Goal: Task Accomplishment & Management: Complete application form

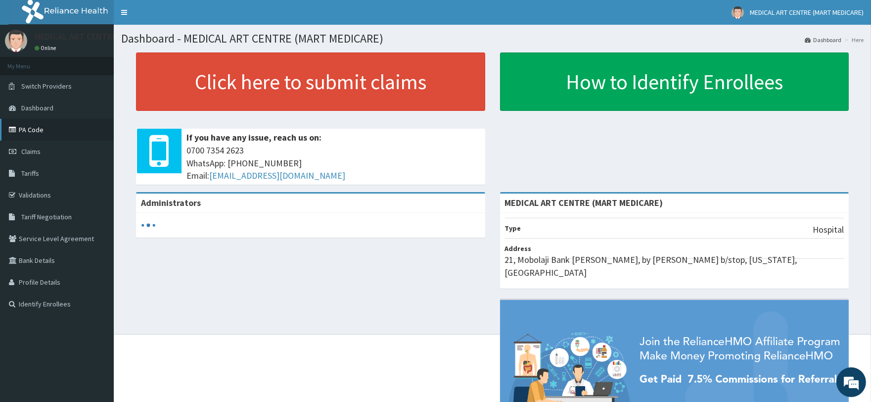
click at [42, 131] on link "PA Code" at bounding box center [57, 130] width 114 height 22
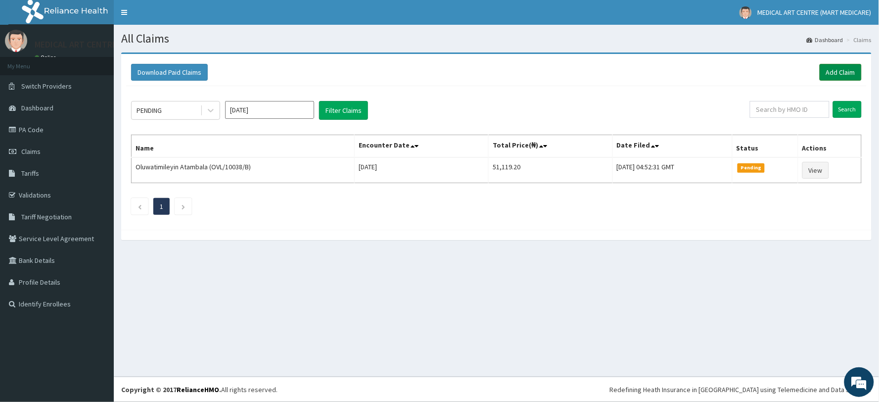
click at [844, 72] on link "Add Claim" at bounding box center [841, 72] width 42 height 17
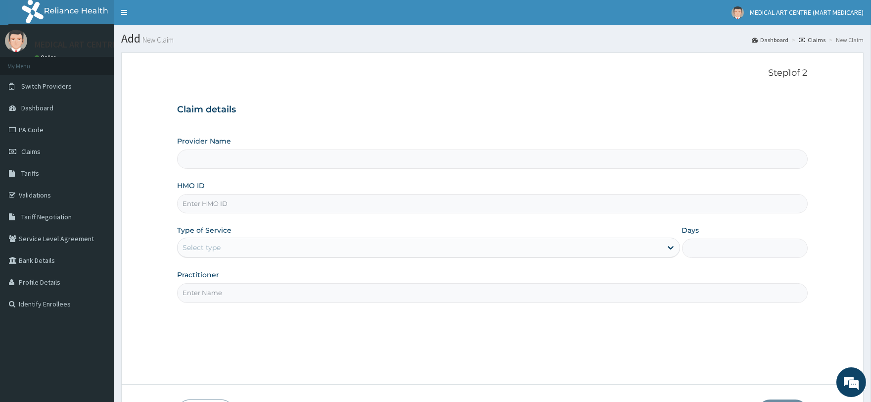
type input "MEDICAL ART CENTRE (MART MEDICARE)"
click at [248, 206] on input "HMO ID" at bounding box center [492, 203] width 630 height 19
type input "GSY/10007/C"
click at [260, 241] on div "Select type" at bounding box center [420, 248] width 484 height 16
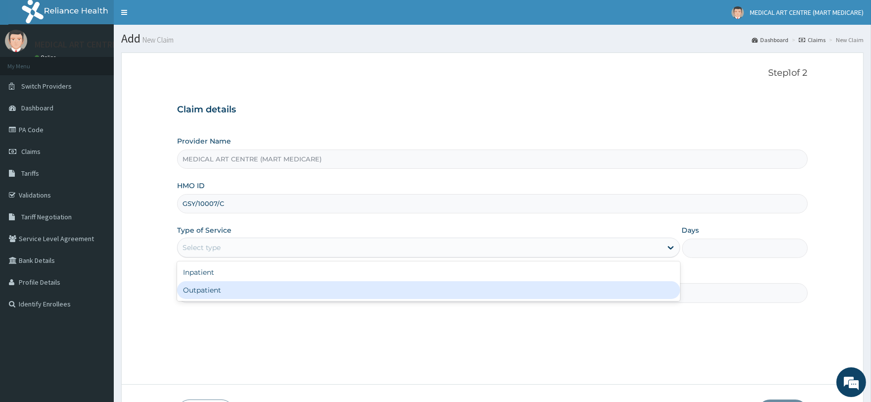
click at [242, 291] on div "Outpatient" at bounding box center [428, 290] width 503 height 18
type input "1"
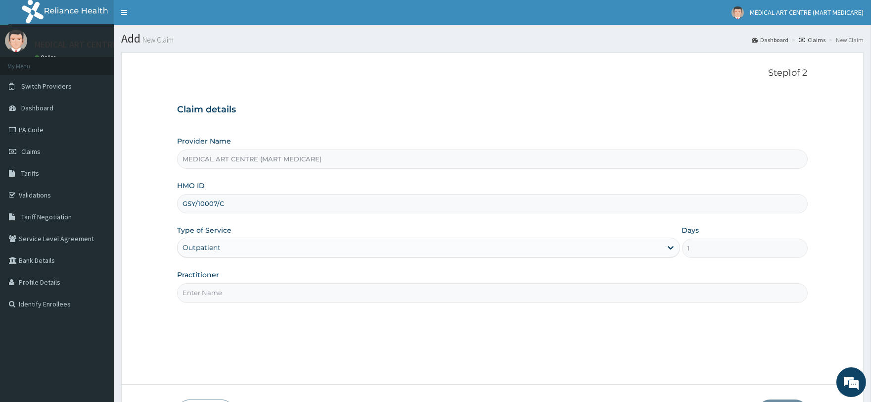
drag, startPoint x: 266, startPoint y: 284, endPoint x: 267, endPoint y: 289, distance: 5.0
click at [266, 284] on input "Practitioner" at bounding box center [492, 292] width 630 height 19
type input "[PERSON_NAME]"
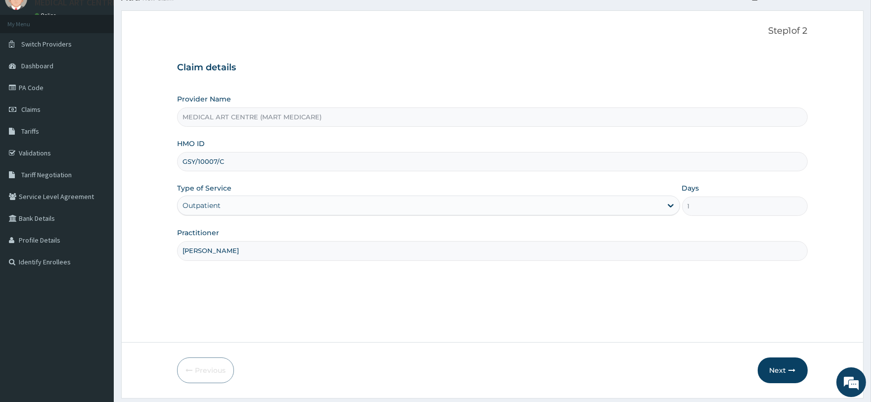
scroll to position [71, 0]
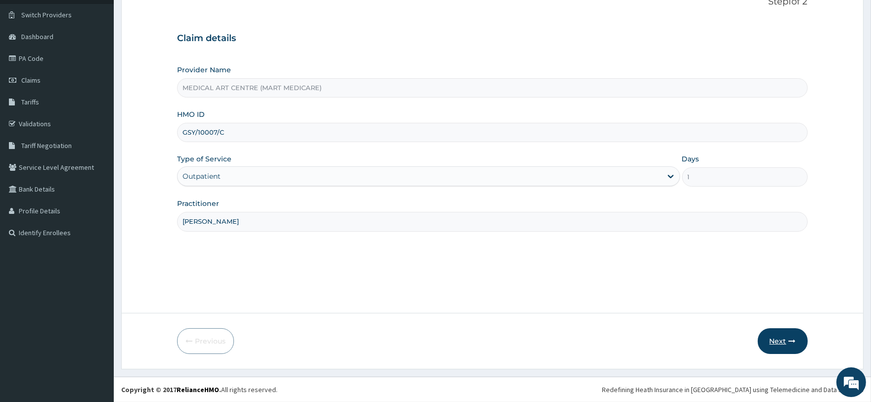
click at [761, 342] on button "Next" at bounding box center [783, 341] width 50 height 26
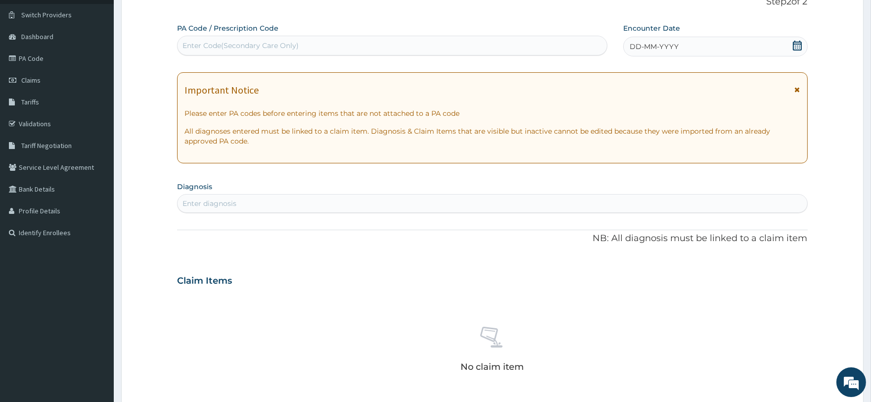
click at [642, 51] on span "DD-MM-YYYY" at bounding box center [654, 47] width 49 height 10
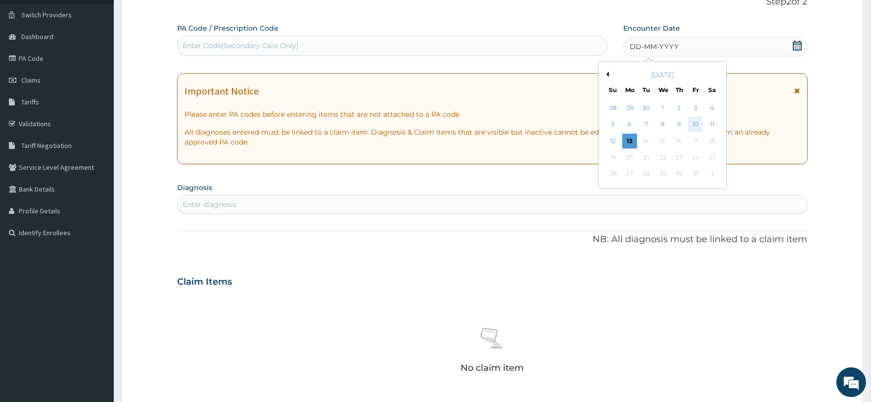
click at [696, 120] on div "10" at bounding box center [695, 124] width 15 height 15
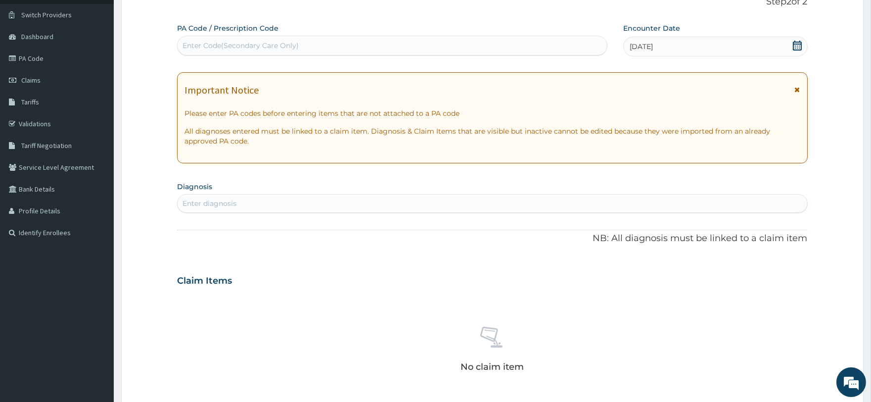
click at [236, 45] on div "Enter Code(Secondary Care Only)" at bounding box center [241, 46] width 116 height 10
paste input "PA/0E91A2"
type input "PA/0E91A2"
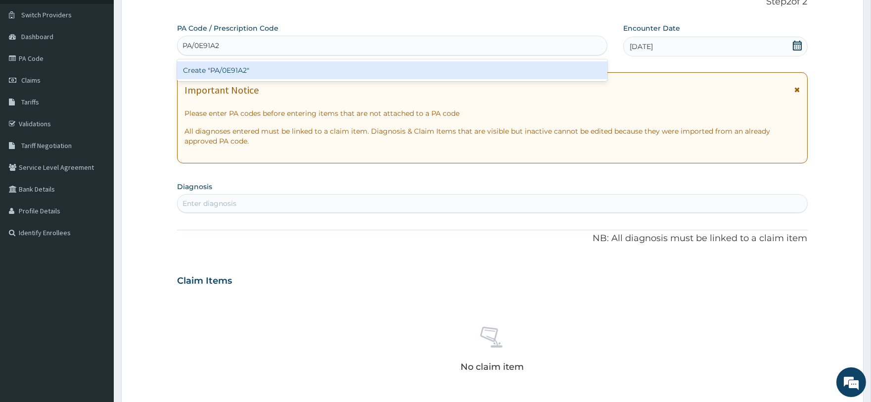
click at [234, 67] on div "Create "PA/0E91A2"" at bounding box center [392, 70] width 430 height 18
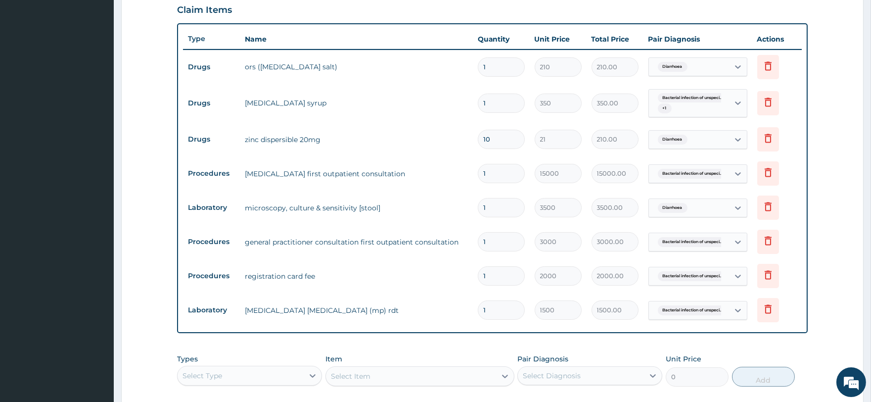
scroll to position [400, 0]
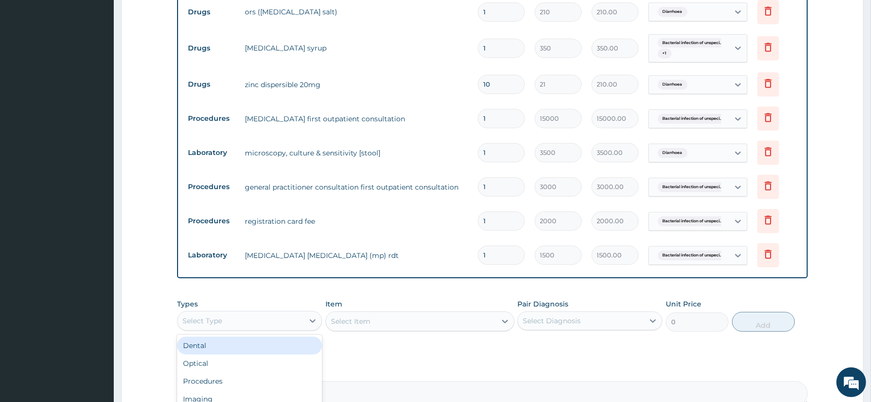
click at [241, 322] on div "Select Type" at bounding box center [241, 321] width 126 height 16
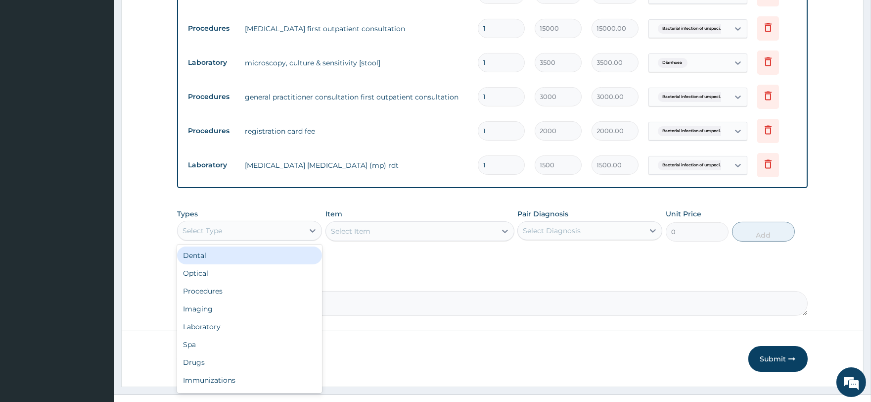
scroll to position [508, 0]
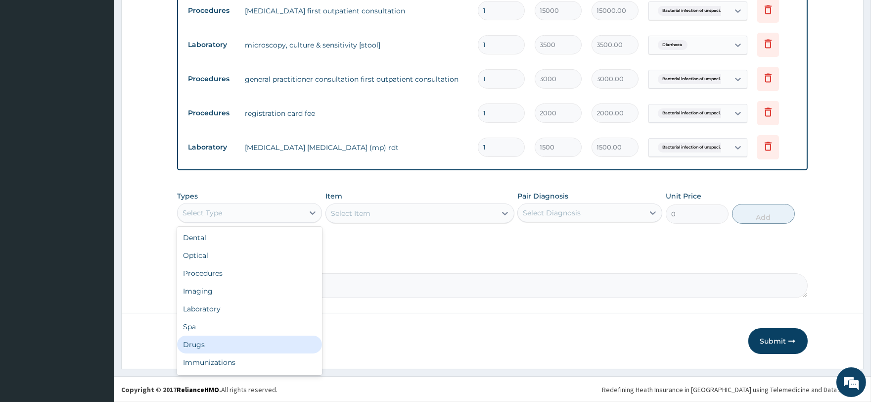
click at [260, 345] on div "Drugs" at bounding box center [249, 345] width 145 height 18
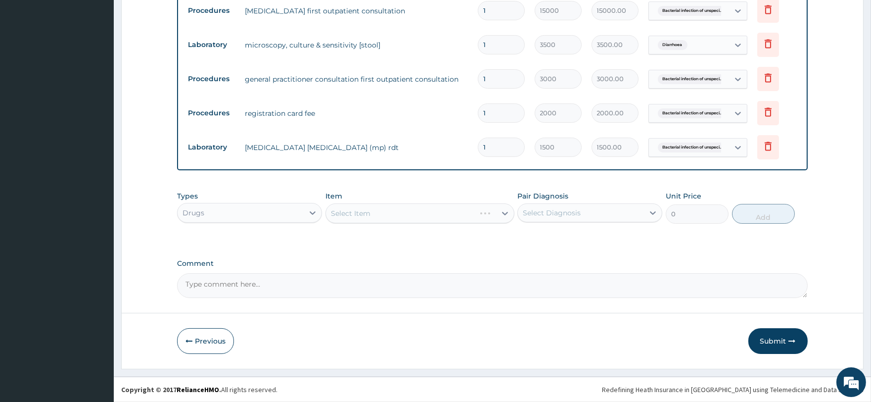
click at [367, 217] on div "Select Item" at bounding box center [420, 213] width 189 height 20
click at [361, 211] on div "Select Item" at bounding box center [351, 213] width 40 height 10
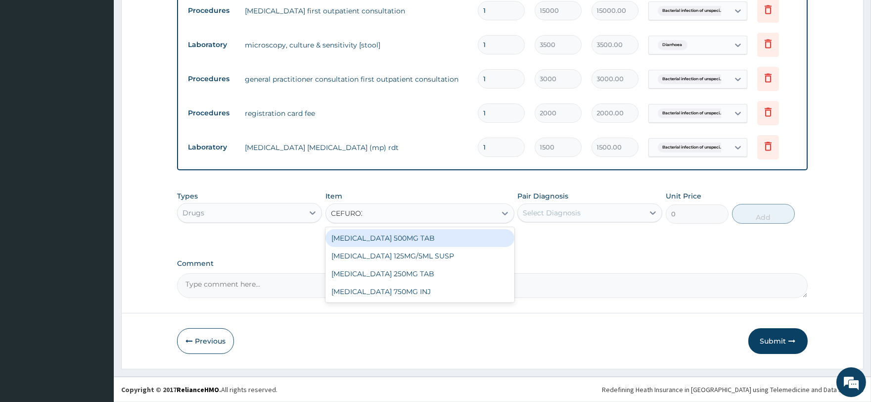
type input "CEFUROXI"
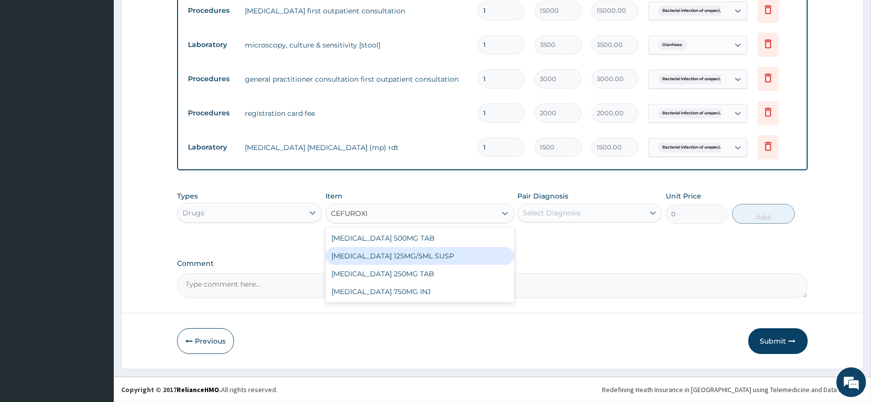
click at [375, 251] on div "CEFUROXIME 125MG/5ML SUSP" at bounding box center [420, 256] width 189 height 18
type input "2126.25"
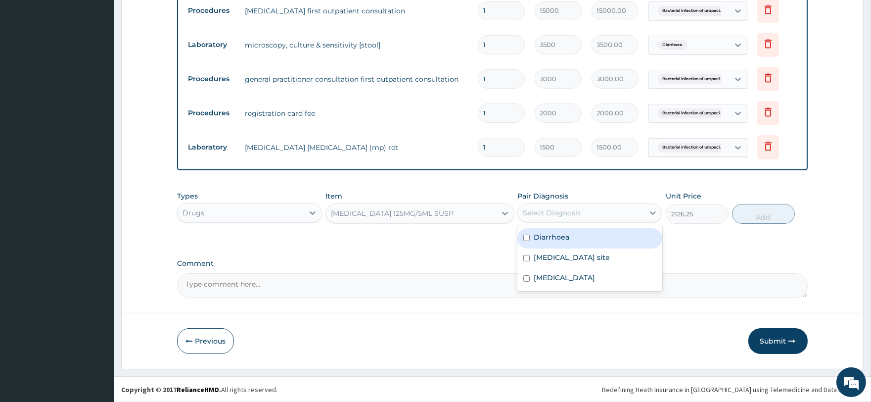
click at [551, 214] on div "Select Diagnosis" at bounding box center [552, 213] width 58 height 10
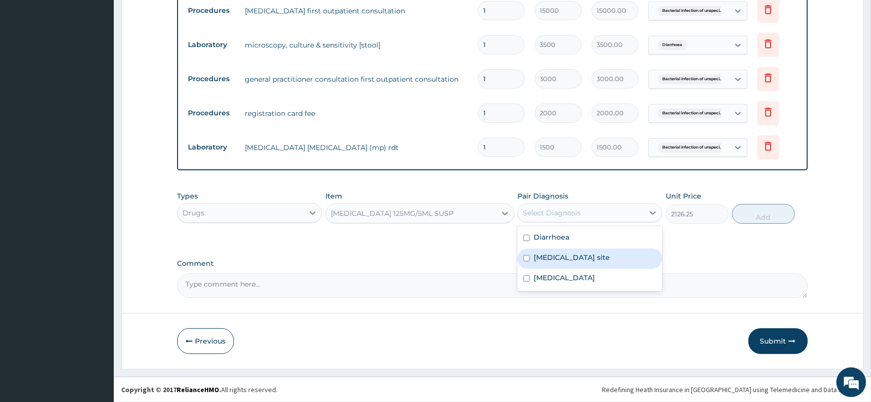
drag, startPoint x: 561, startPoint y: 254, endPoint x: 568, endPoint y: 252, distance: 7.6
click at [561, 254] on label "Bacterial infection of unspecified site" at bounding box center [572, 257] width 76 height 10
checkbox input "true"
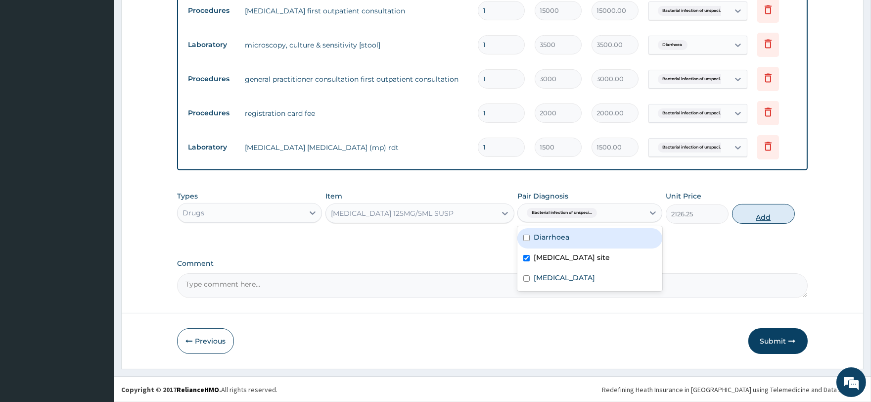
click at [765, 216] on button "Add" at bounding box center [763, 214] width 63 height 20
type input "0"
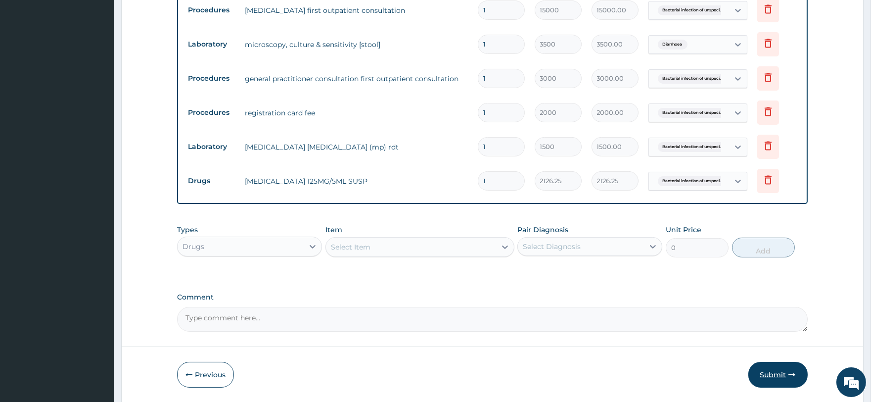
click at [782, 376] on button "Submit" at bounding box center [778, 375] width 59 height 26
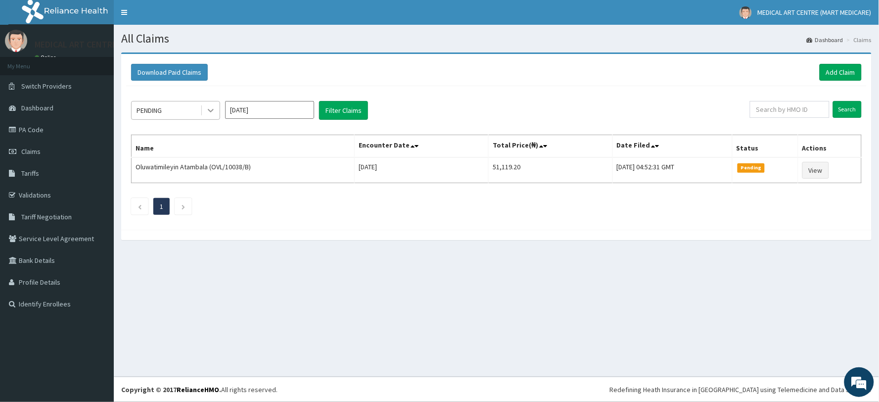
click at [203, 112] on div at bounding box center [211, 110] width 18 height 18
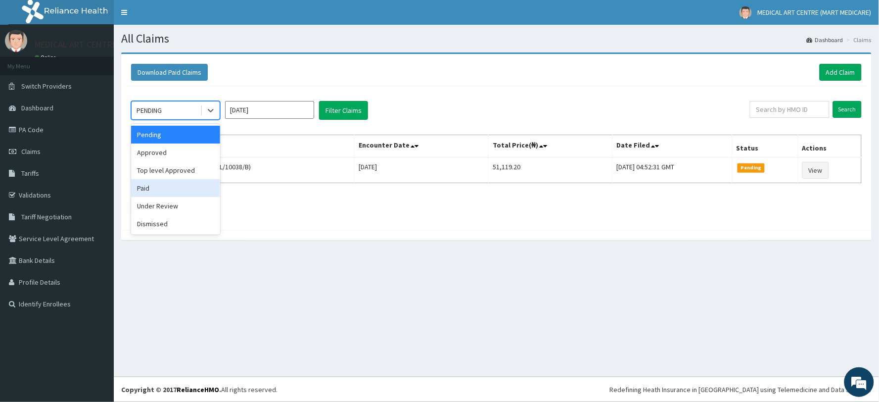
click at [176, 183] on div "Paid" at bounding box center [175, 188] width 89 height 18
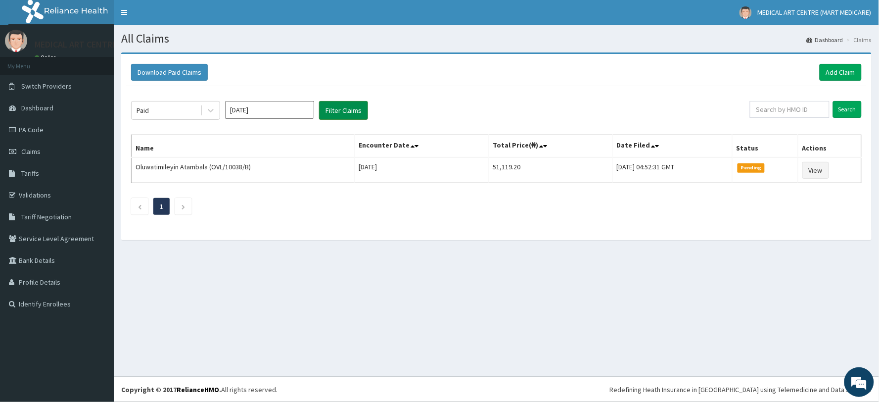
click at [327, 114] on button "Filter Claims" at bounding box center [343, 110] width 49 height 19
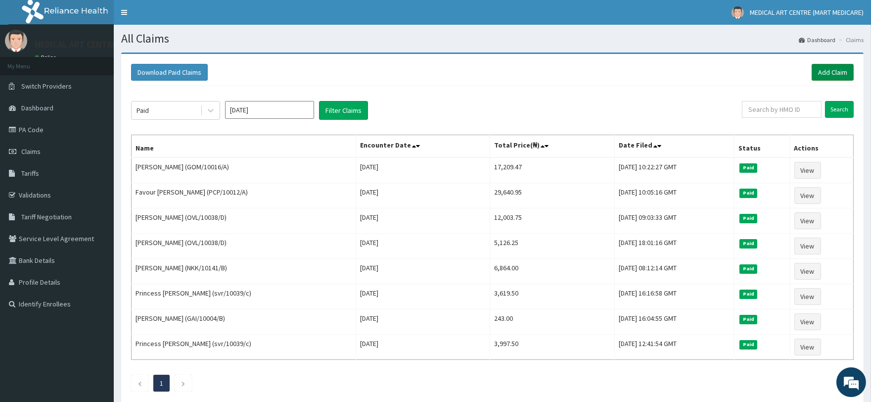
click at [828, 67] on link "Add Claim" at bounding box center [833, 72] width 42 height 17
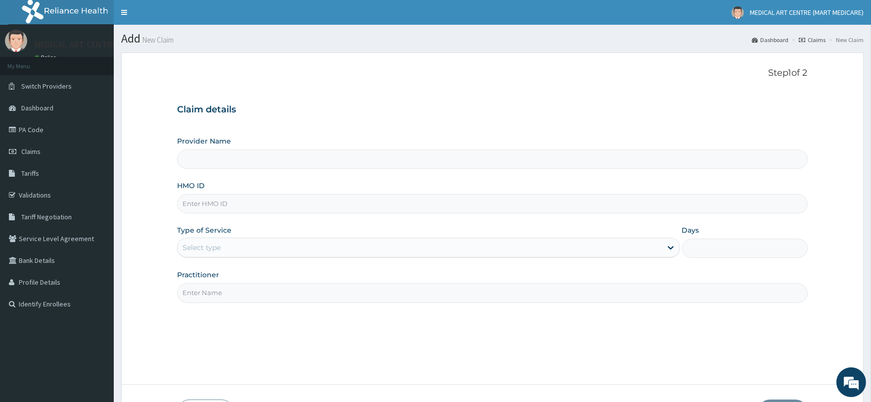
type input "MEDICAL ART CENTRE (MART MEDICARE)"
click at [246, 208] on input "HMO ID" at bounding box center [492, 203] width 630 height 19
type input "GSY/10007/A"
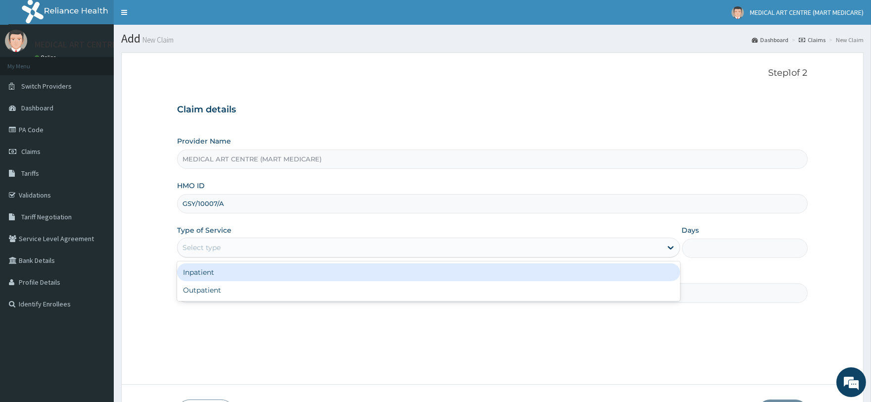
click at [278, 248] on div "Select type" at bounding box center [420, 248] width 484 height 16
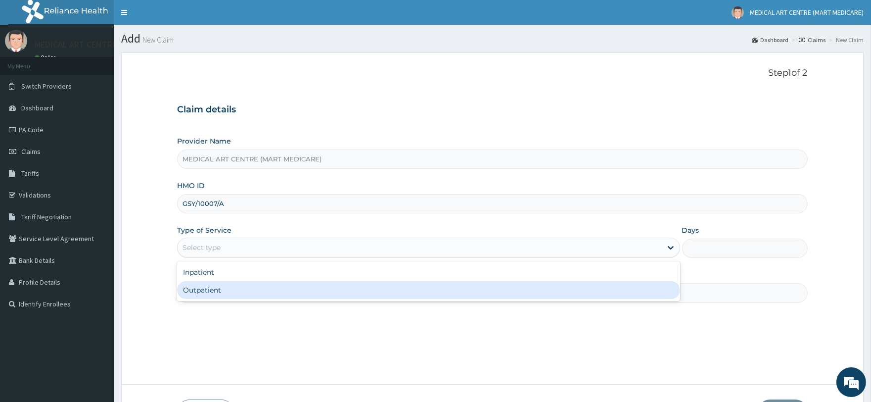
click at [333, 290] on div "Outpatient" at bounding box center [428, 290] width 503 height 18
type input "1"
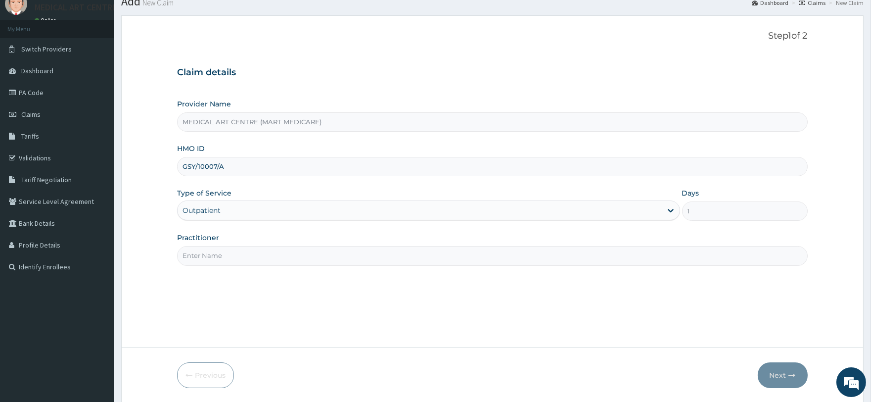
scroll to position [55, 0]
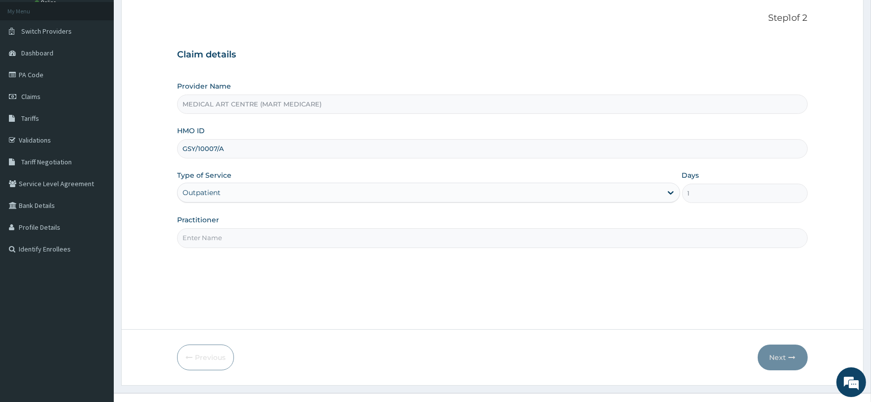
click at [343, 231] on input "Practitioner" at bounding box center [492, 237] width 630 height 19
type input "DR JOHN"
click at [768, 357] on button "Next" at bounding box center [783, 357] width 50 height 26
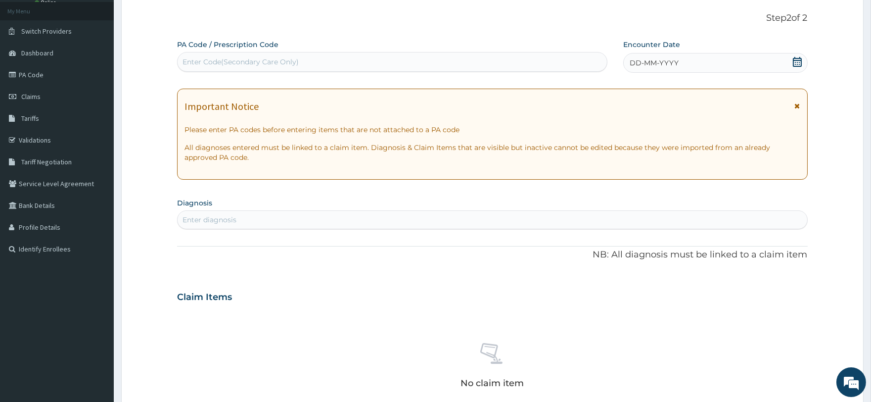
click at [658, 70] on div "DD-MM-YYYY" at bounding box center [716, 63] width 185 height 20
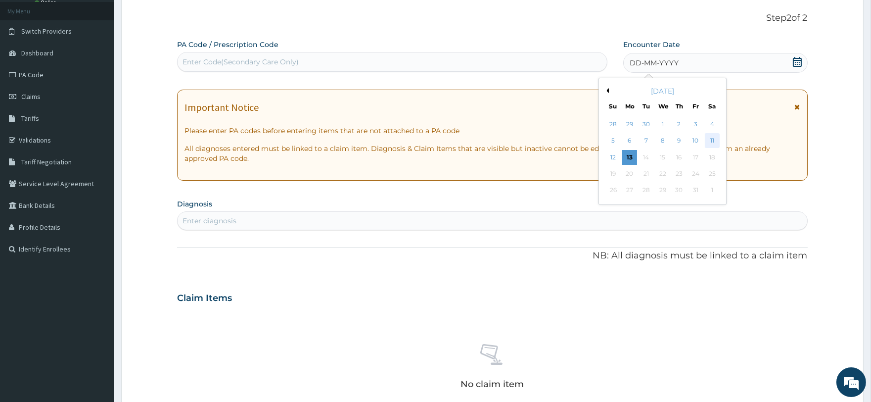
click at [711, 139] on div "11" at bounding box center [712, 141] width 15 height 15
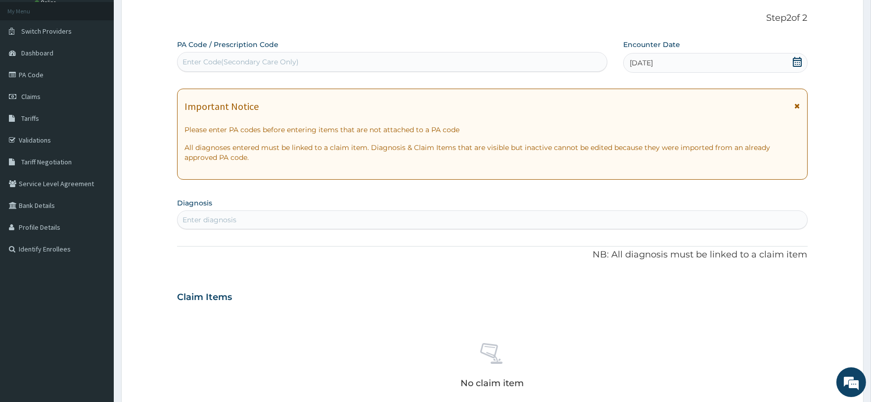
click at [359, 227] on div "Enter diagnosis" at bounding box center [492, 220] width 629 height 16
type input "MALARIA"
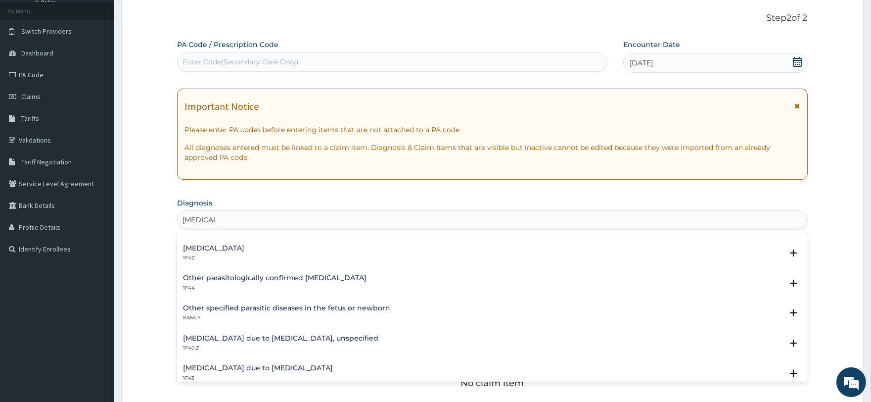
click at [281, 340] on h4 "Malaria due to Plasmodium falciparum, unspecified" at bounding box center [280, 338] width 195 height 7
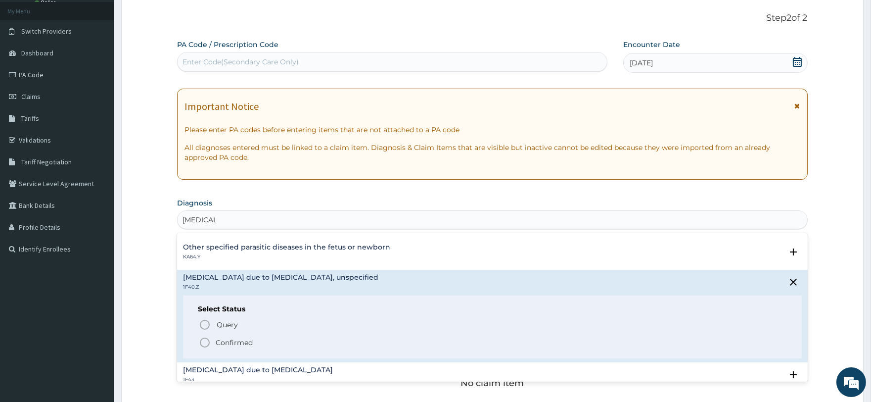
scroll to position [165, 0]
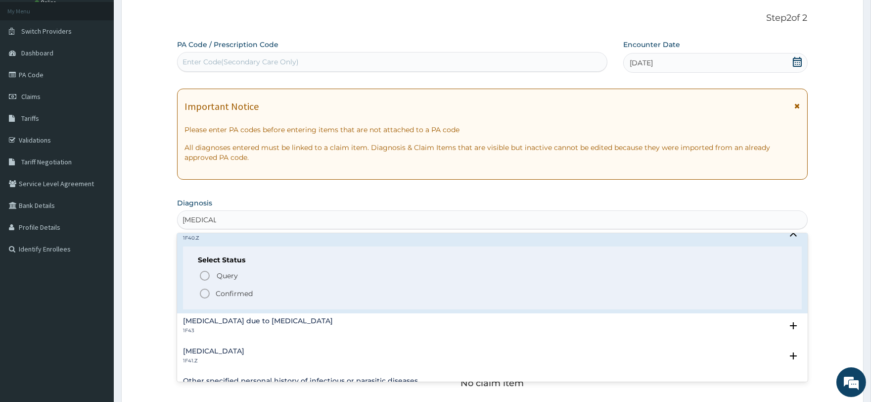
click at [219, 297] on p "Confirmed" at bounding box center [234, 294] width 37 height 10
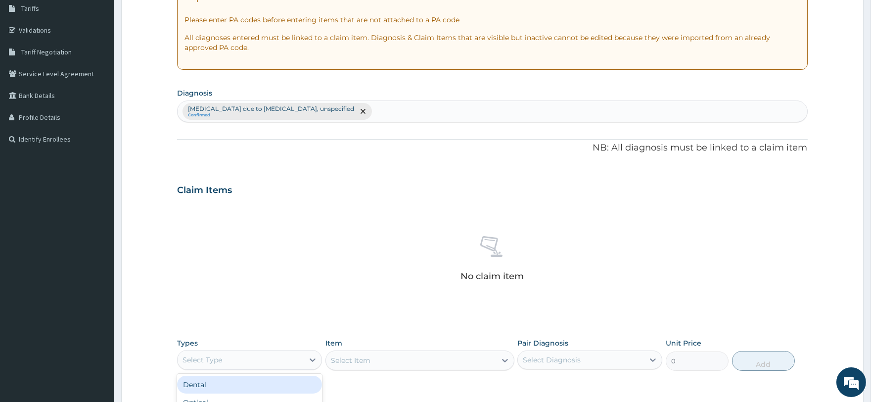
click at [200, 359] on div "Select Type" at bounding box center [203, 360] width 40 height 10
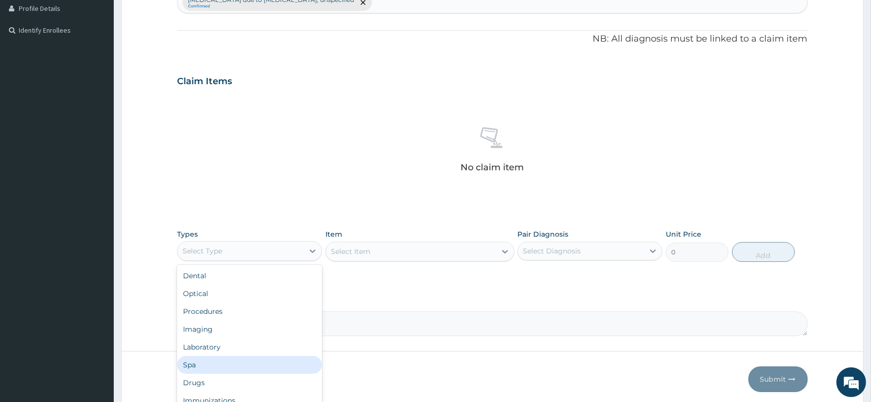
scroll to position [275, 0]
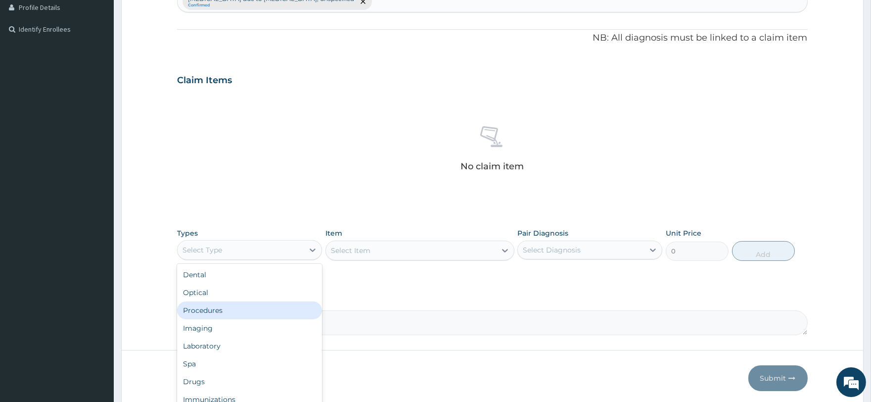
click at [228, 313] on div "Procedures" at bounding box center [249, 310] width 145 height 18
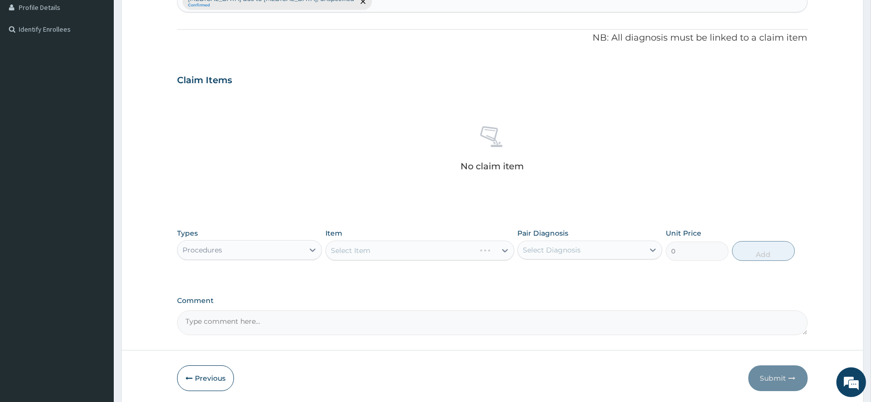
click at [357, 252] on div "Select Item" at bounding box center [420, 251] width 189 height 20
click at [355, 252] on div "Select Item" at bounding box center [351, 250] width 40 height 10
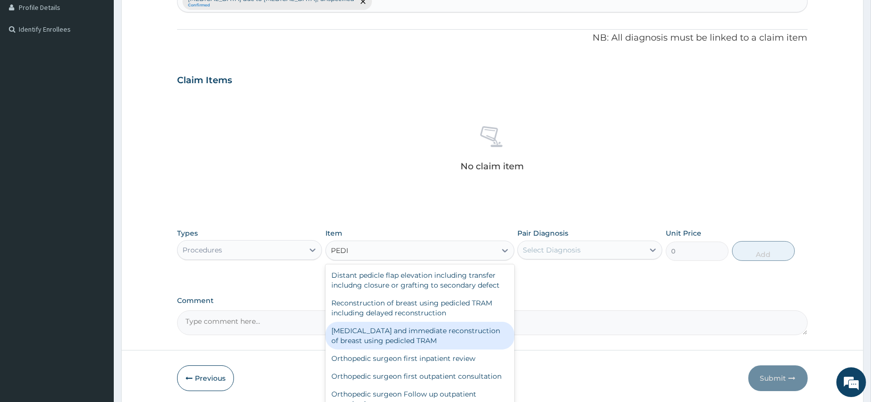
type input "PEDIA"
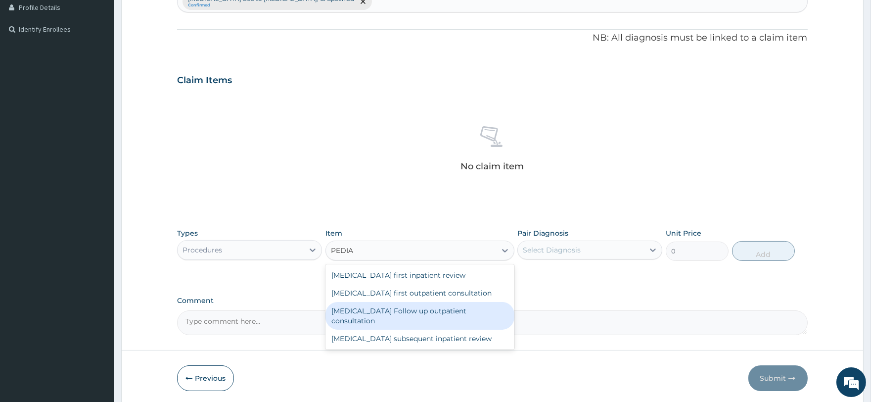
click at [398, 310] on div "Pediatrician Follow up outpatient consultation" at bounding box center [420, 316] width 189 height 28
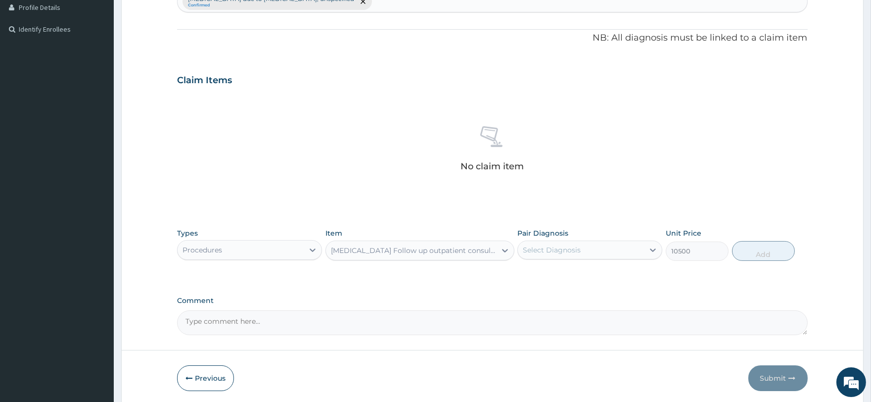
type input "10500"
click at [570, 245] on div "Select Diagnosis" at bounding box center [552, 250] width 58 height 10
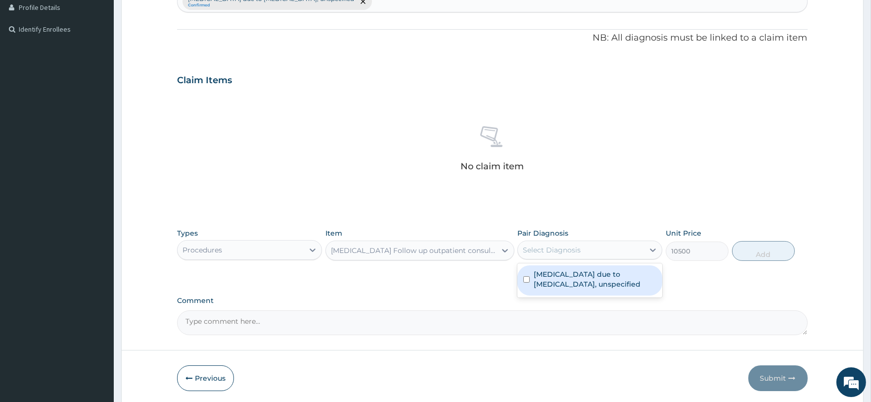
click at [567, 278] on label "Malaria due to Plasmodium falciparum, unspecified" at bounding box center [595, 279] width 123 height 20
checkbox input "true"
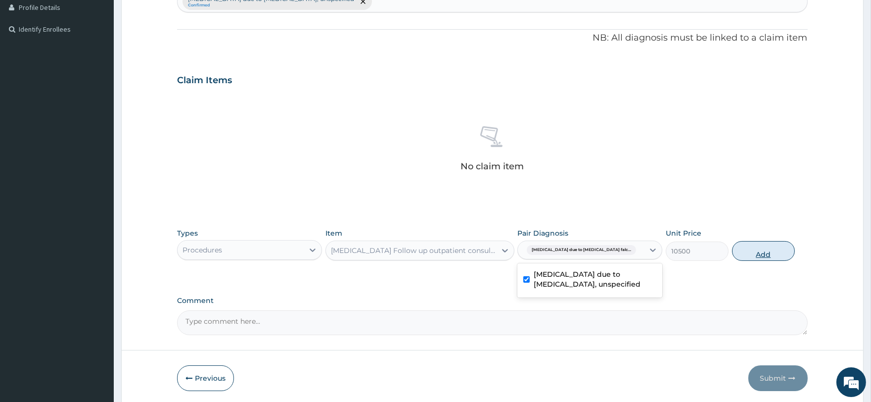
click at [744, 253] on button "Add" at bounding box center [763, 251] width 63 height 20
type input "0"
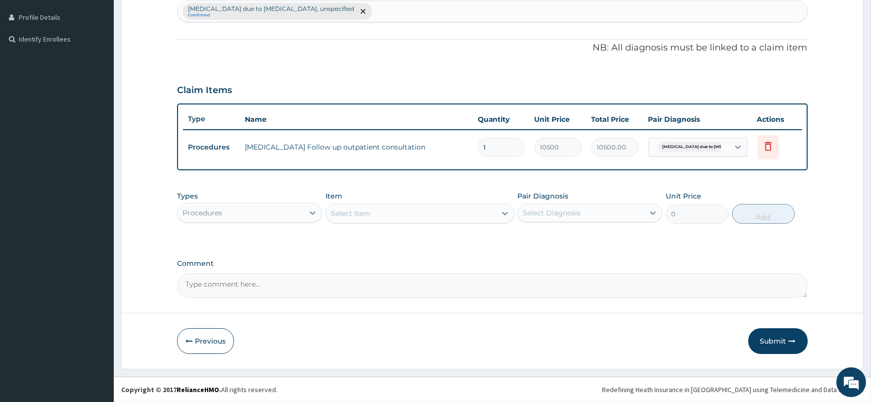
scroll to position [264, 0]
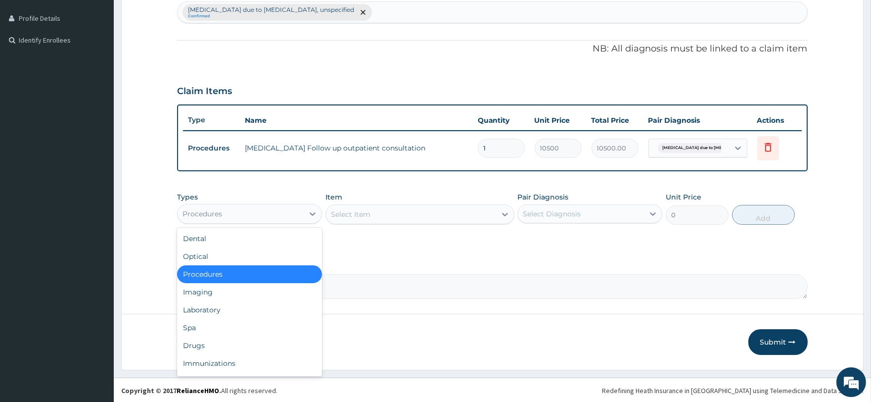
click at [286, 207] on div "Procedures" at bounding box center [241, 214] width 126 height 16
click at [210, 337] on div "Drugs" at bounding box center [249, 346] width 145 height 18
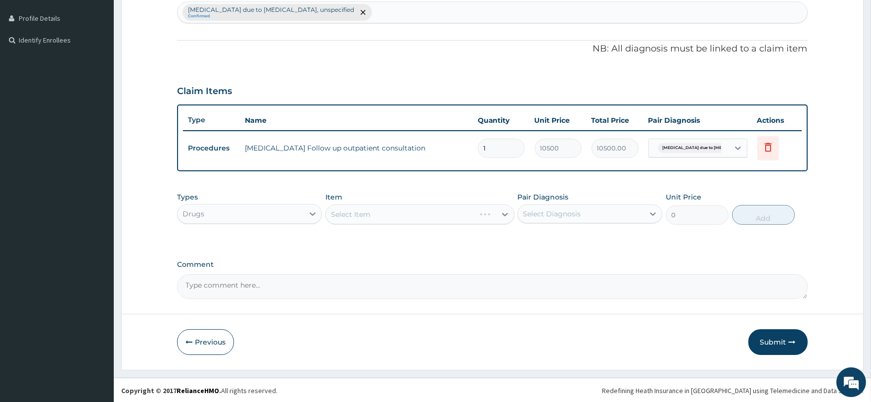
click at [347, 220] on div "Select Item" at bounding box center [420, 214] width 189 height 20
click at [350, 215] on div "Select Item" at bounding box center [420, 214] width 189 height 20
click at [351, 214] on div "Select Item" at bounding box center [351, 214] width 40 height 10
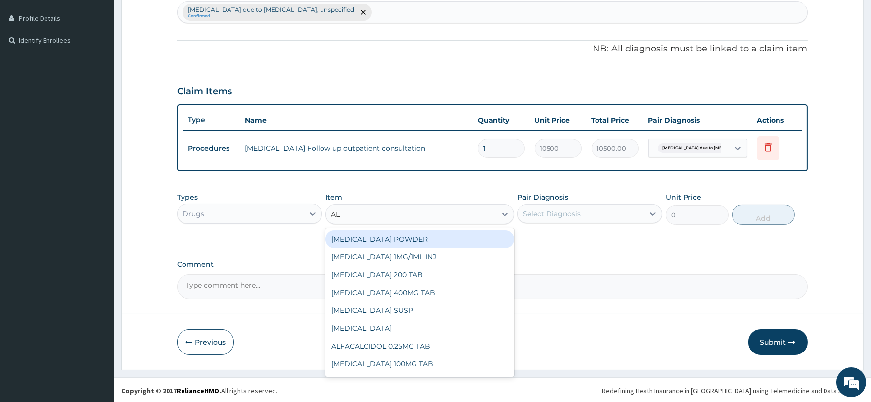
type input "ALA"
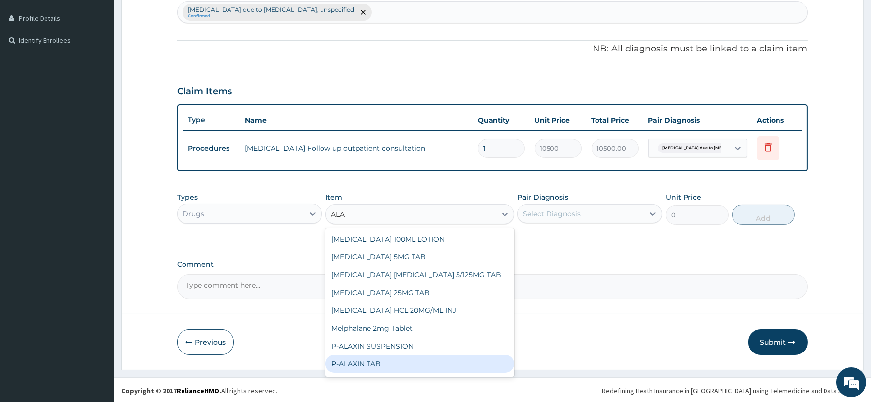
scroll to position [25, 0]
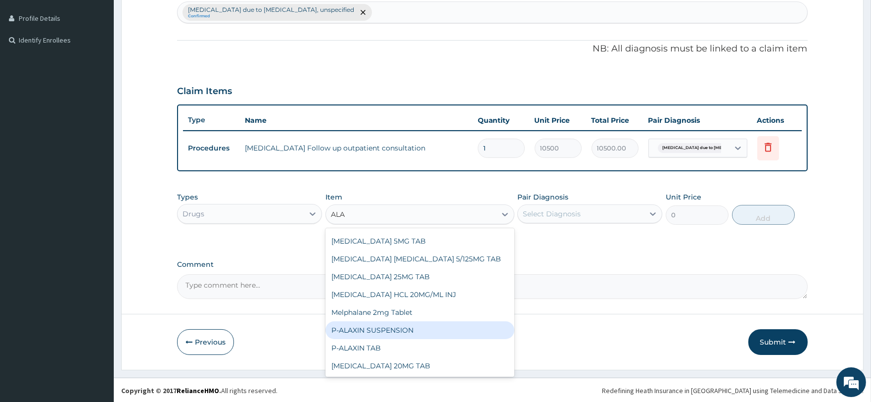
click at [396, 329] on div "P-ALAXIN SUSPENSION" at bounding box center [420, 330] width 189 height 18
type input "1890"
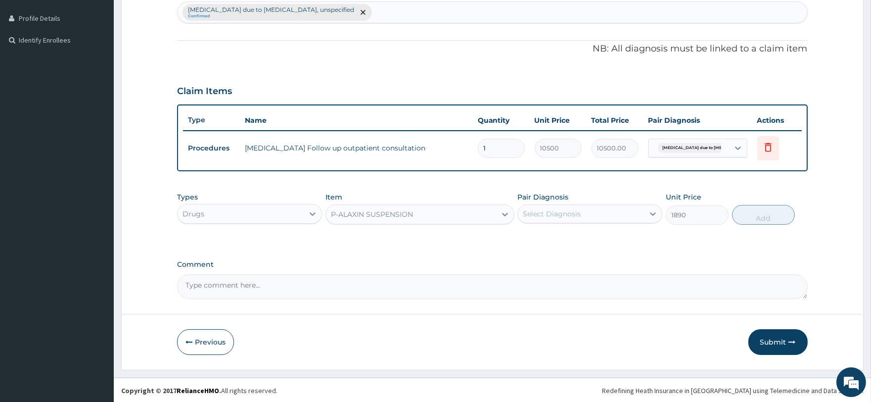
click at [591, 212] on div "Select Diagnosis" at bounding box center [581, 214] width 126 height 16
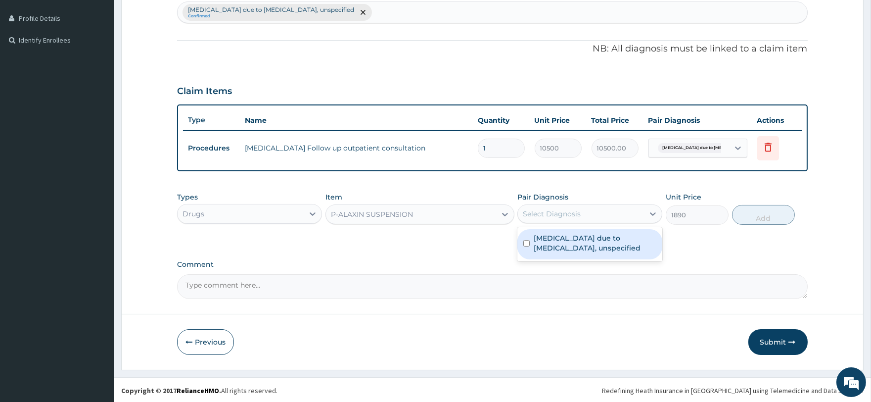
click at [596, 234] on label "Malaria due to Plasmodium falciparum, unspecified" at bounding box center [595, 243] width 123 height 20
checkbox input "true"
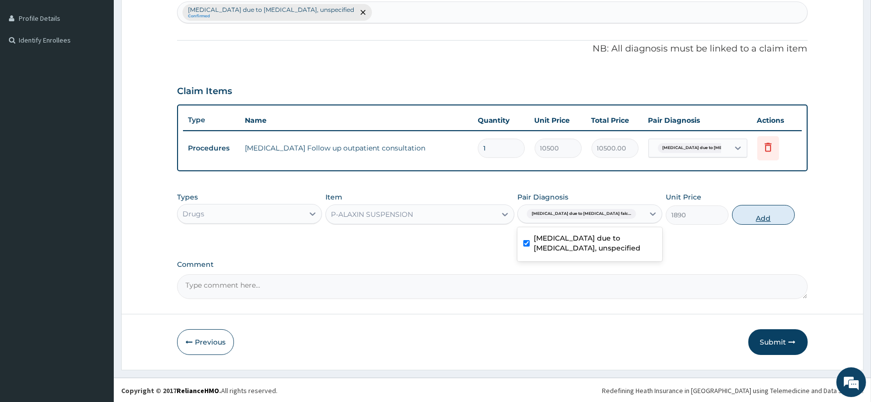
click at [761, 219] on button "Add" at bounding box center [763, 215] width 63 height 20
type input "0"
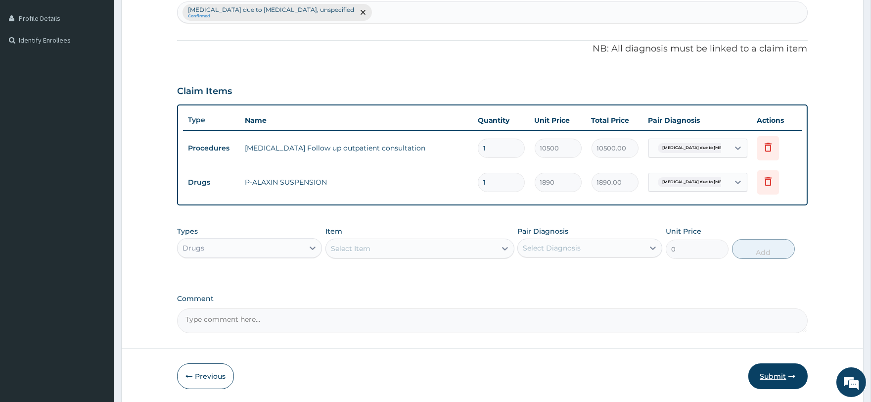
click at [788, 374] on button "Submit" at bounding box center [778, 376] width 59 height 26
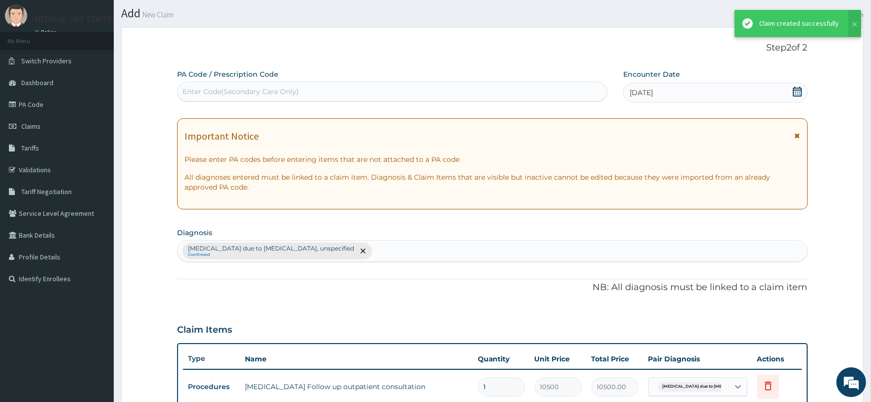
scroll to position [264, 0]
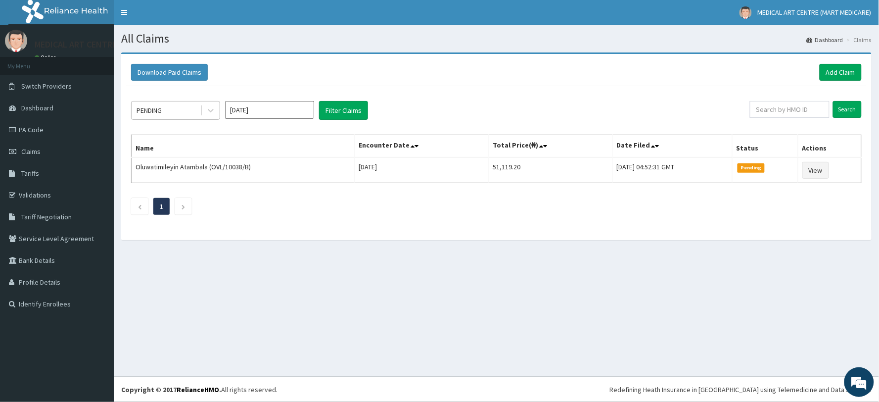
click at [186, 109] on div "PENDING" at bounding box center [166, 110] width 69 height 16
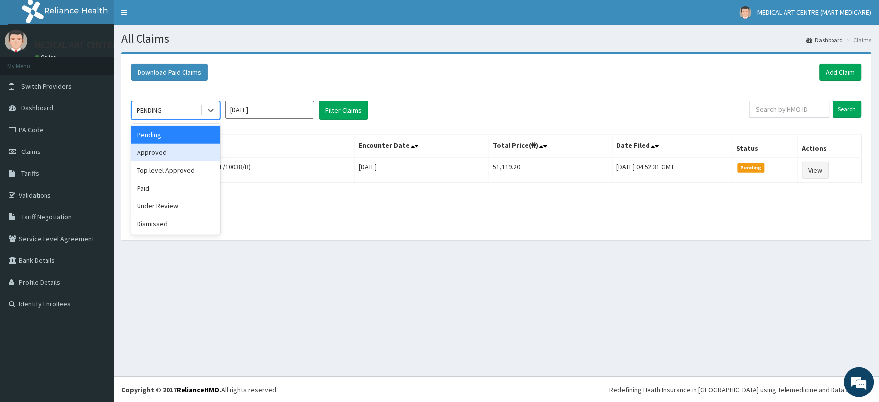
click at [186, 149] on div "Approved" at bounding box center [175, 153] width 89 height 18
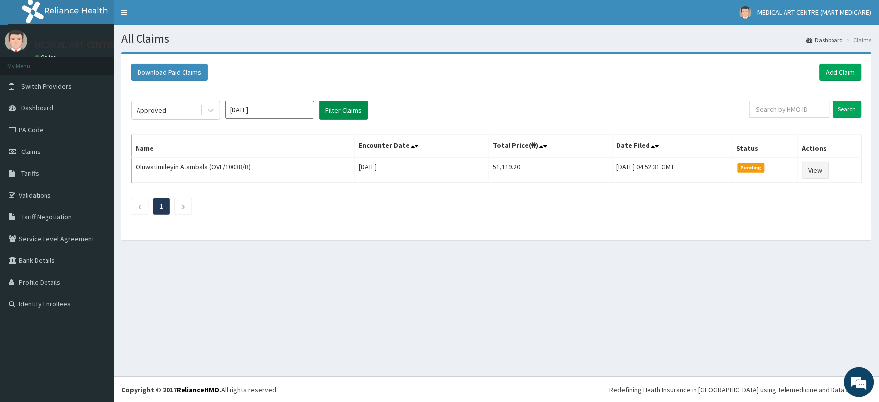
click at [347, 110] on button "Filter Claims" at bounding box center [343, 110] width 49 height 19
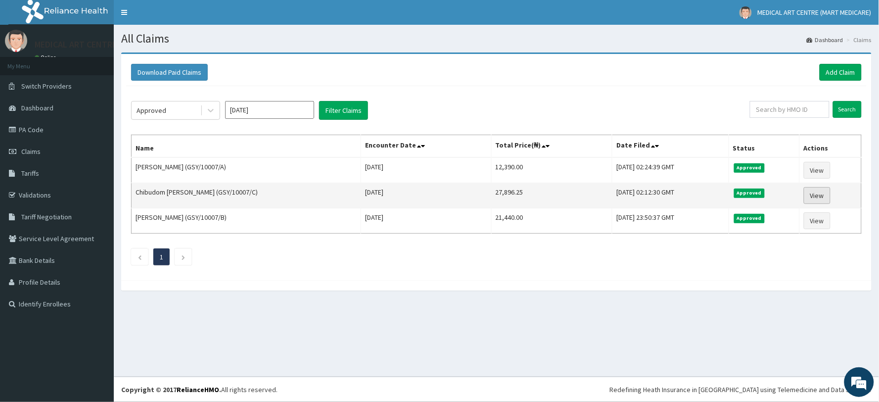
click at [814, 191] on link "View" at bounding box center [817, 195] width 27 height 17
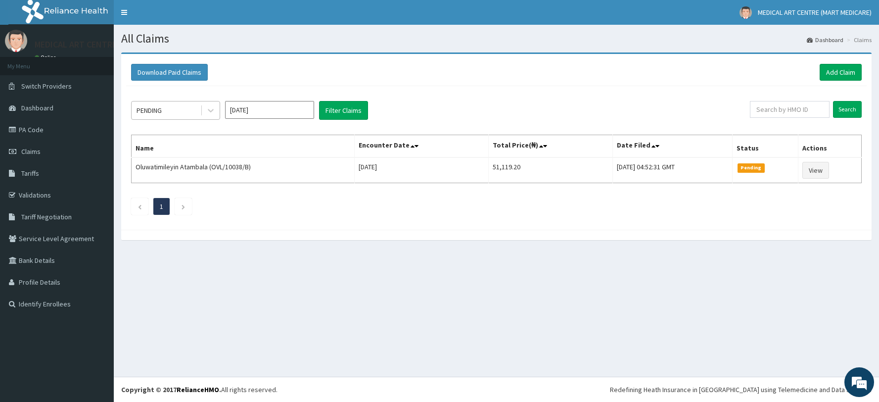
drag, startPoint x: 0, startPoint y: 0, endPoint x: 180, endPoint y: 113, distance: 212.1
click at [180, 111] on div "PENDING" at bounding box center [166, 110] width 69 height 16
click at [337, 110] on button "Filter Claims" at bounding box center [343, 110] width 49 height 19
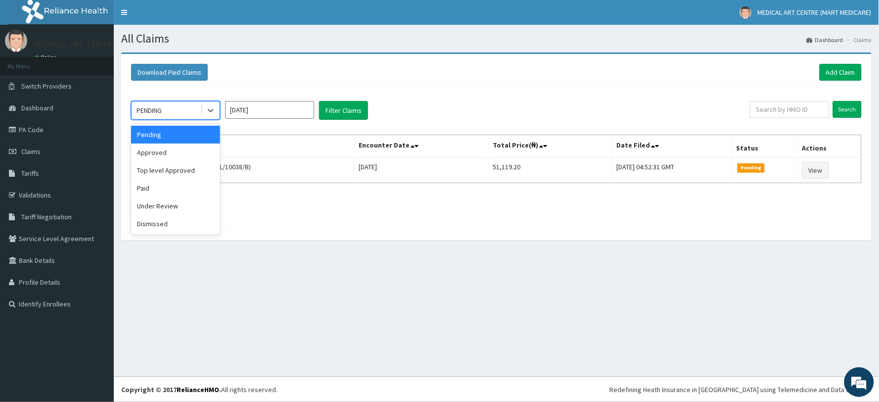
click at [165, 109] on div "PENDING" at bounding box center [166, 110] width 69 height 16
click at [159, 181] on div "Paid" at bounding box center [175, 188] width 89 height 18
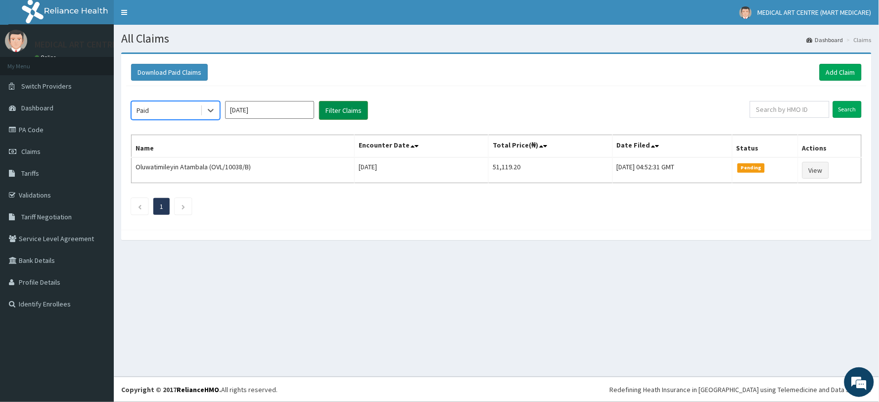
click at [334, 111] on button "Filter Claims" at bounding box center [343, 110] width 49 height 19
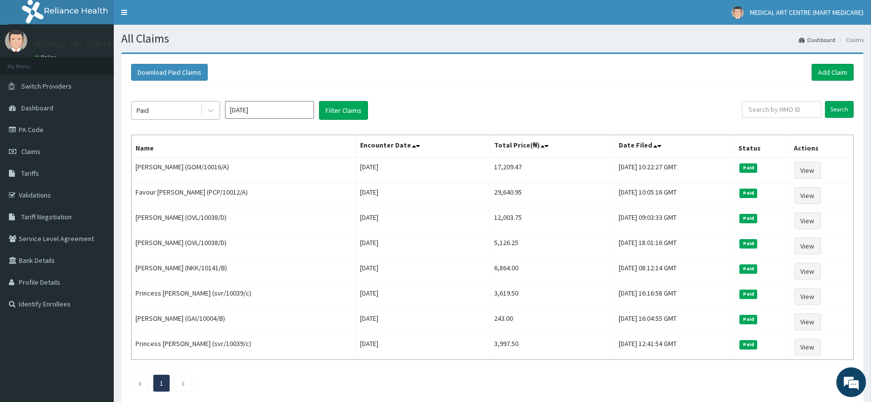
click at [189, 111] on div "Paid" at bounding box center [166, 110] width 69 height 16
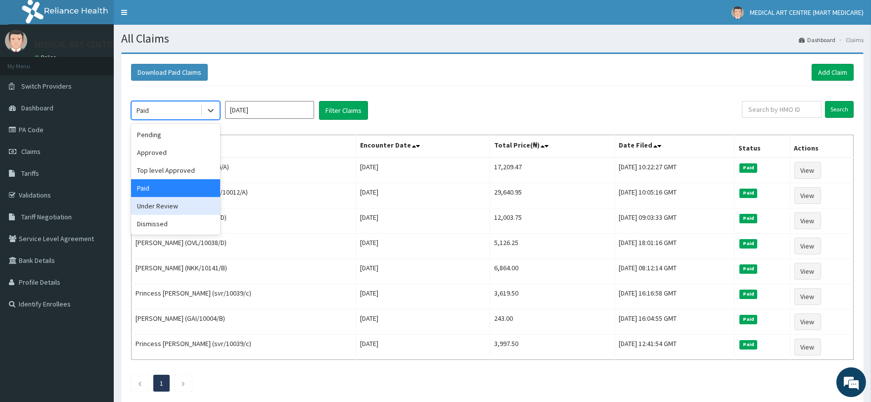
click at [177, 198] on div "Under Review" at bounding box center [175, 206] width 89 height 18
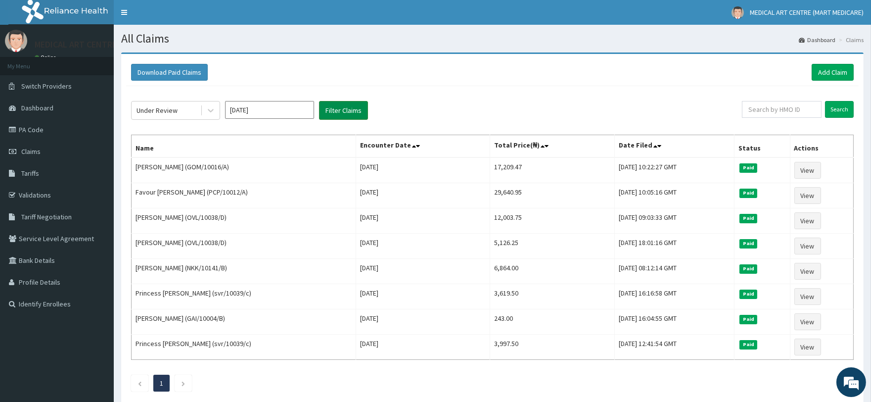
click at [335, 111] on button "Filter Claims" at bounding box center [343, 110] width 49 height 19
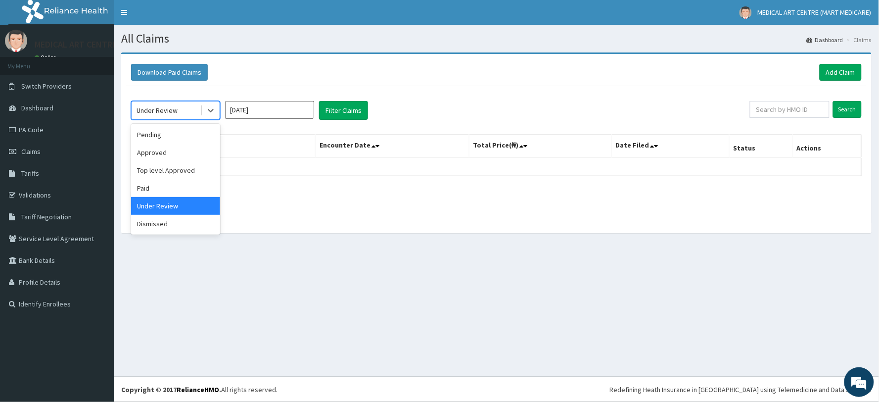
click at [174, 112] on div "Under Review" at bounding box center [157, 110] width 41 height 10
click at [166, 223] on div "Dismissed" at bounding box center [175, 224] width 89 height 18
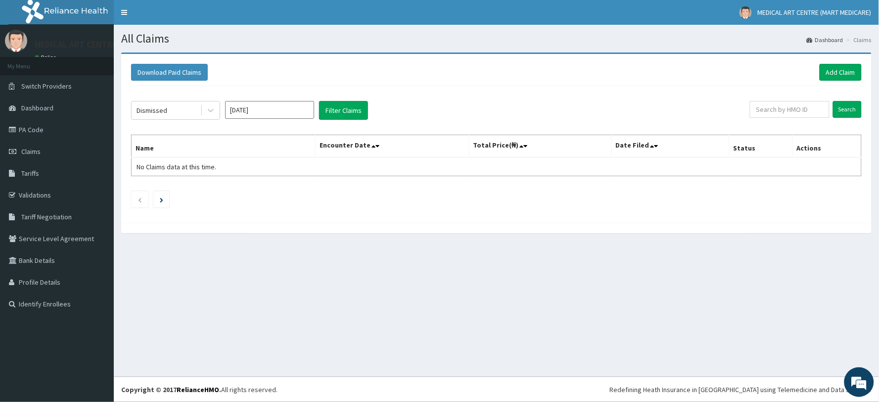
click at [318, 110] on div "Dismissed Oct 2025 Filter Claims" at bounding box center [440, 110] width 619 height 19
click at [325, 110] on button "Filter Claims" at bounding box center [343, 110] width 49 height 19
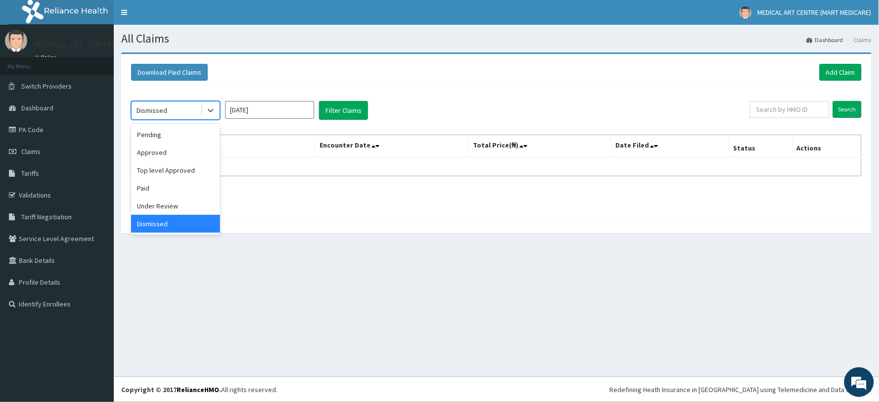
click at [179, 112] on div "Dismissed" at bounding box center [166, 110] width 69 height 16
drag, startPoint x: 165, startPoint y: 165, endPoint x: 213, endPoint y: 138, distance: 55.0
click at [167, 166] on div "Top level Approved" at bounding box center [175, 170] width 89 height 18
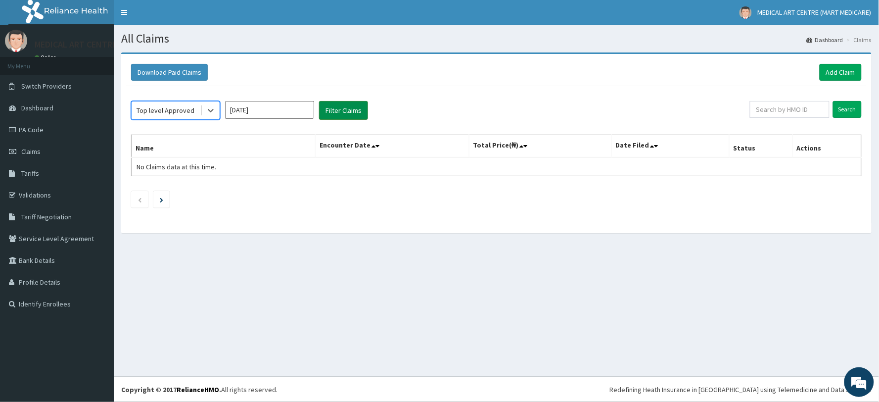
click at [334, 102] on button "Filter Claims" at bounding box center [343, 110] width 49 height 19
click at [331, 106] on button "Filter Claims" at bounding box center [343, 110] width 49 height 19
click at [185, 113] on div "Top level Approved" at bounding box center [166, 110] width 58 height 10
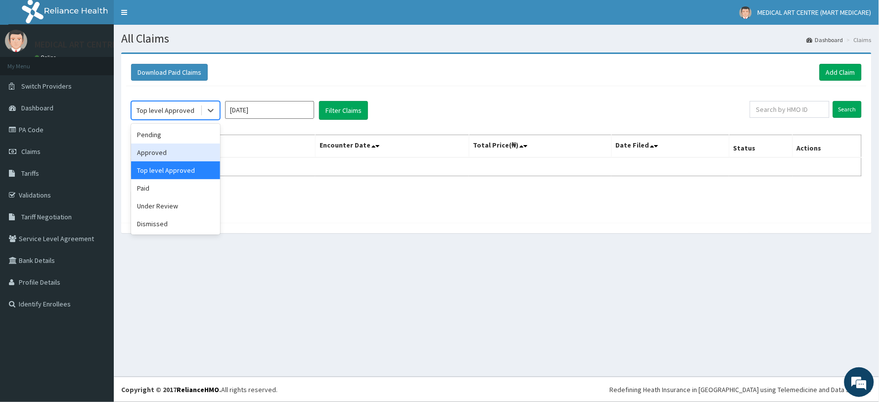
click at [176, 144] on div "Approved" at bounding box center [175, 153] width 89 height 18
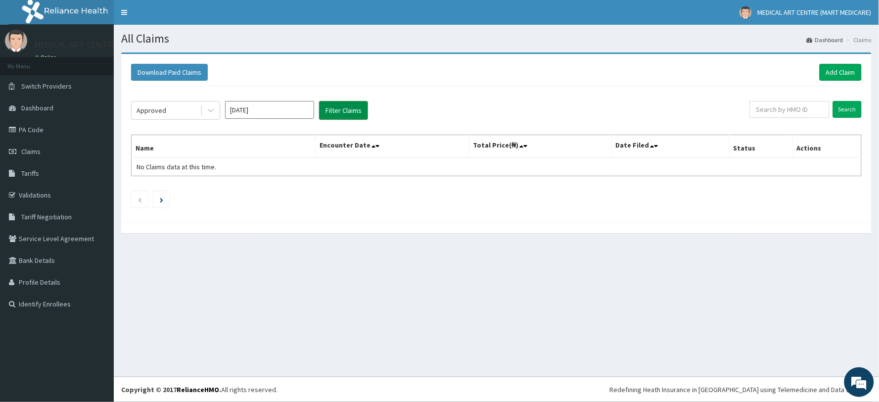
click at [329, 104] on button "Filter Claims" at bounding box center [343, 110] width 49 height 19
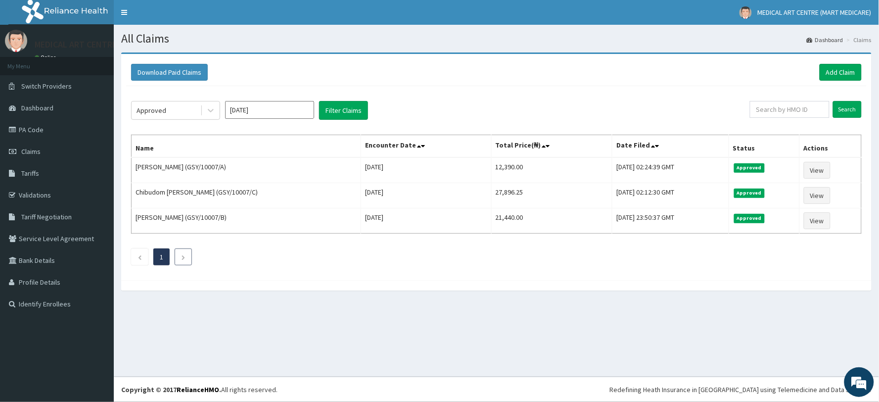
click at [181, 259] on li at bounding box center [183, 256] width 17 height 17
click at [184, 256] on icon "Next page" at bounding box center [183, 257] width 4 height 6
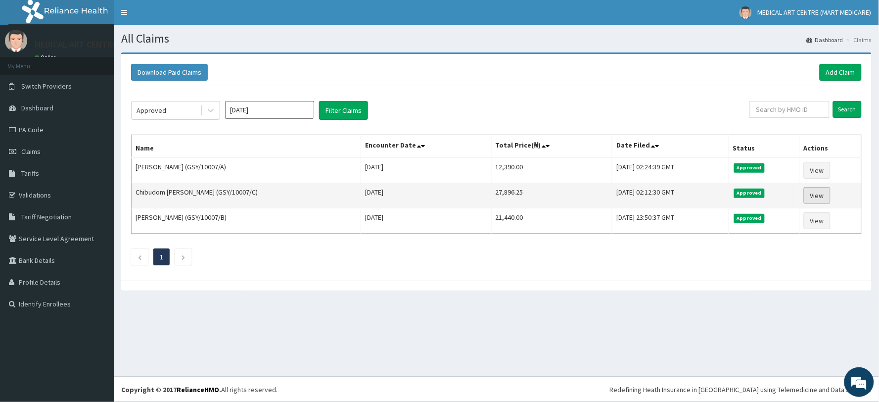
click at [817, 192] on link "View" at bounding box center [817, 195] width 27 height 17
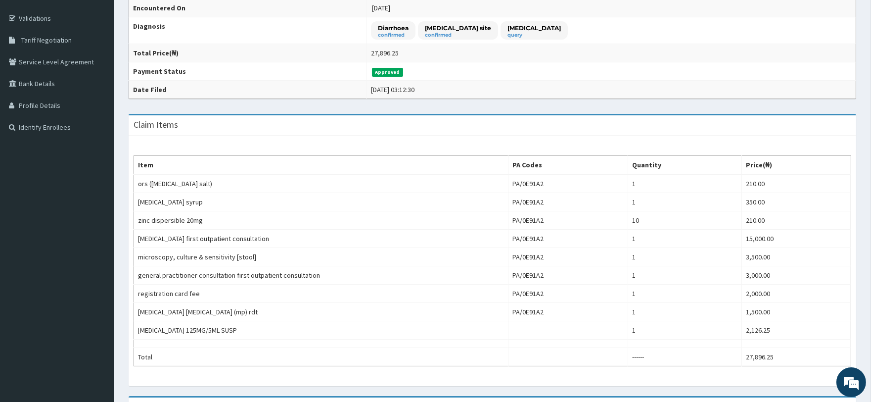
scroll to position [275, 0]
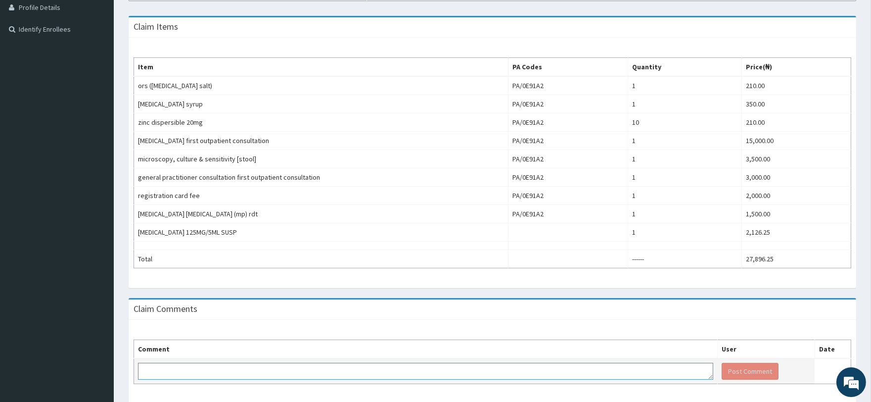
click at [676, 369] on textarea at bounding box center [426, 371] width 576 height 17
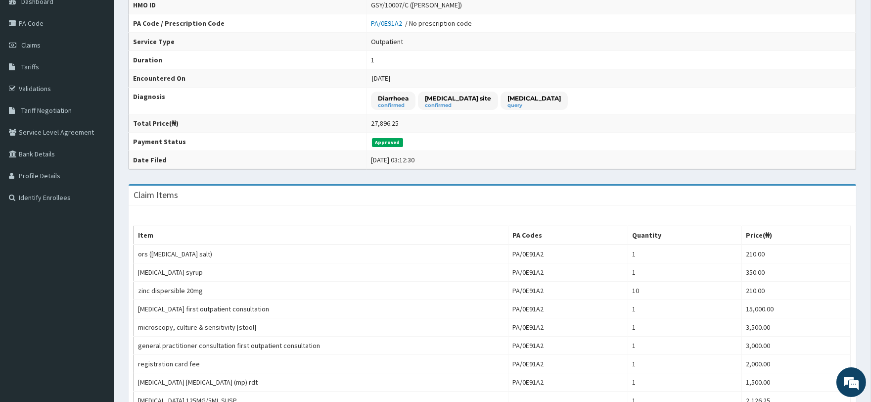
scroll to position [0, 0]
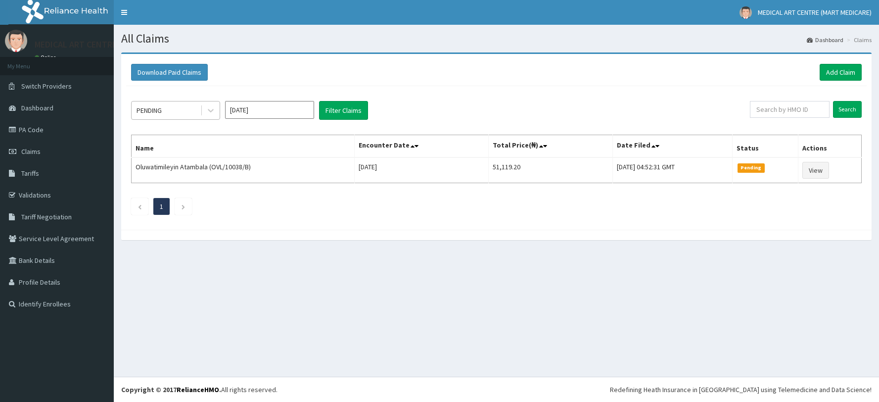
drag, startPoint x: 0, startPoint y: 0, endPoint x: 187, endPoint y: 105, distance: 214.3
click at [187, 105] on div "PENDING" at bounding box center [166, 110] width 69 height 16
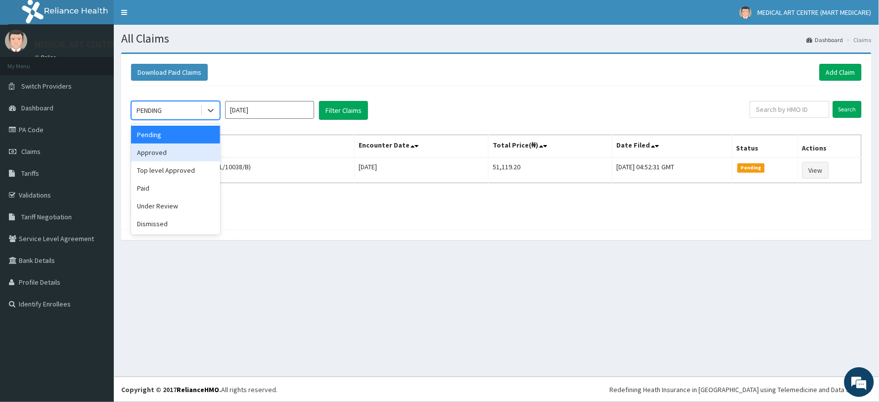
click at [178, 147] on div "Approved" at bounding box center [175, 153] width 89 height 18
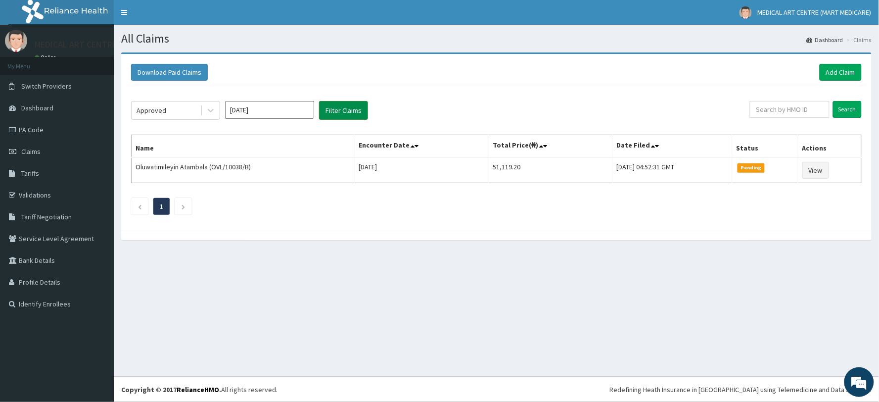
click at [339, 114] on button "Filter Claims" at bounding box center [343, 110] width 49 height 19
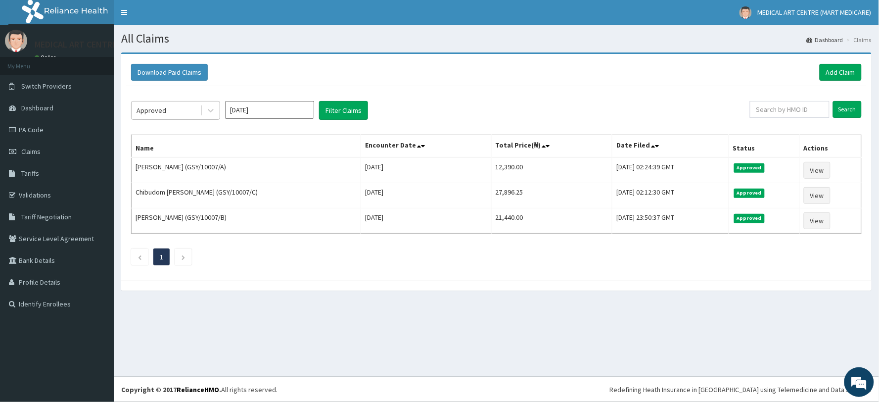
click at [181, 112] on div "Approved" at bounding box center [166, 110] width 69 height 16
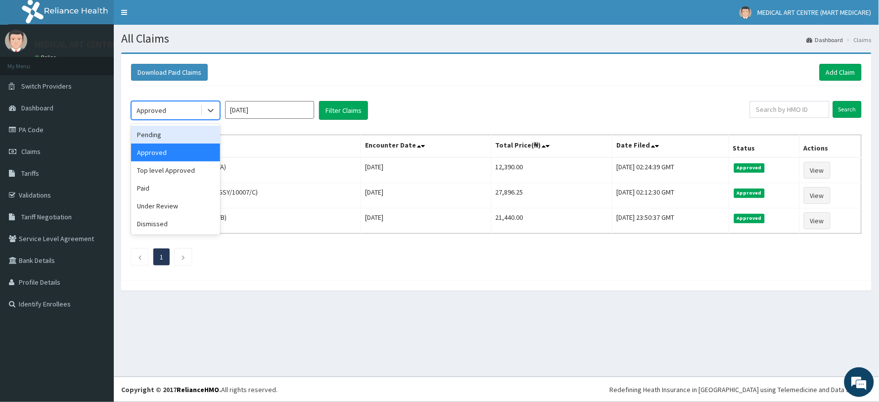
click at [182, 130] on div "Pending" at bounding box center [175, 135] width 89 height 18
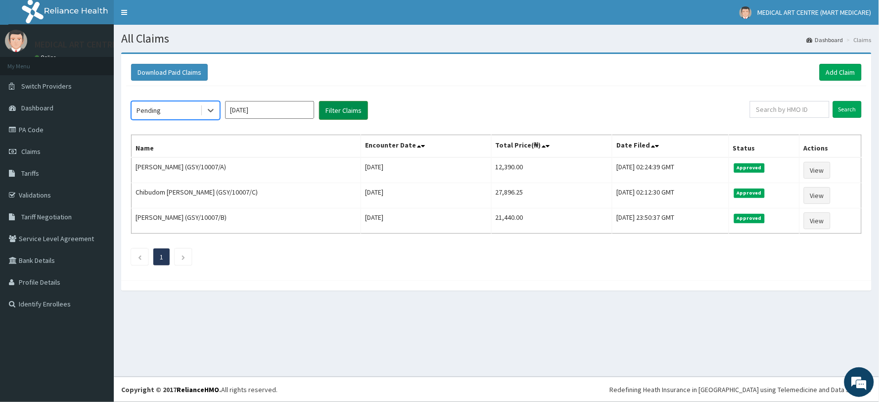
click at [349, 114] on button "Filter Claims" at bounding box center [343, 110] width 49 height 19
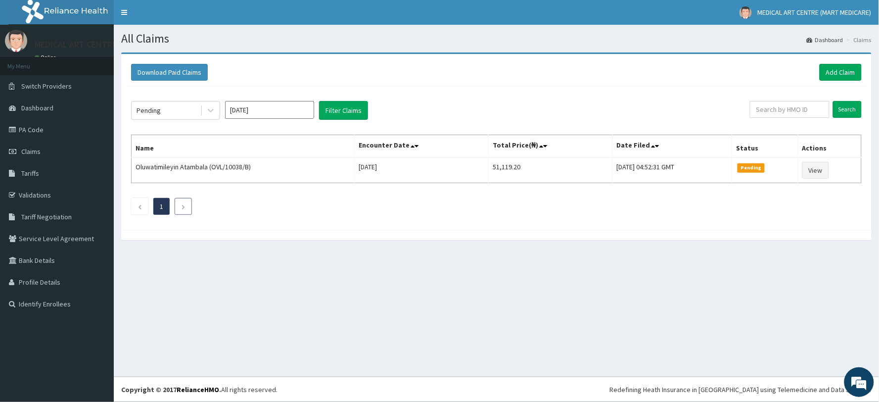
click at [185, 205] on icon "Next page" at bounding box center [183, 207] width 4 height 6
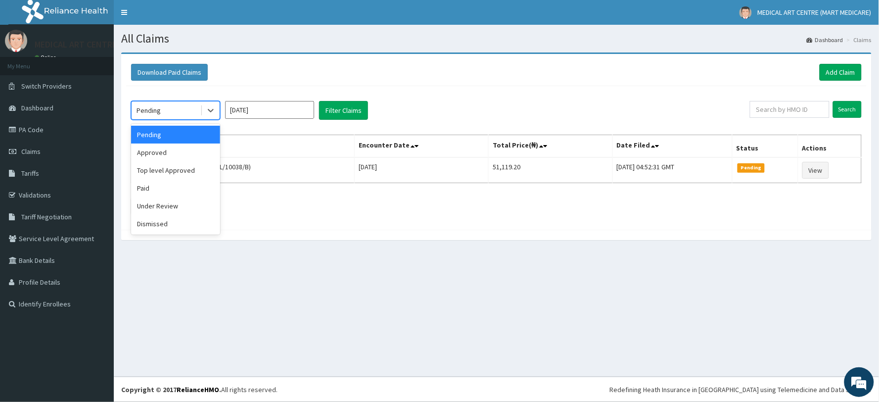
click at [173, 108] on div "Pending" at bounding box center [166, 110] width 69 height 16
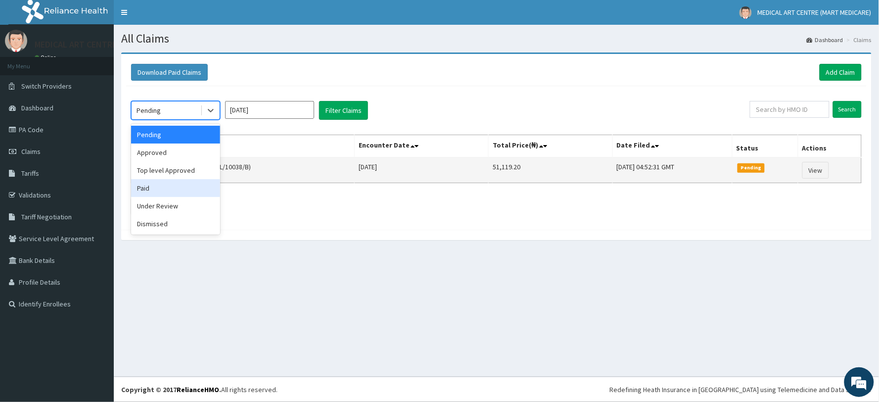
drag, startPoint x: 161, startPoint y: 187, endPoint x: 197, endPoint y: 172, distance: 39.1
click at [161, 187] on div "Paid" at bounding box center [175, 188] width 89 height 18
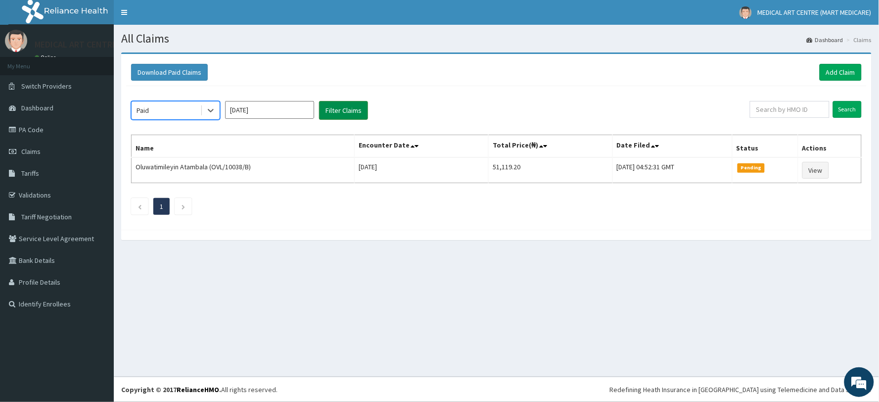
click at [338, 105] on button "Filter Claims" at bounding box center [343, 110] width 49 height 19
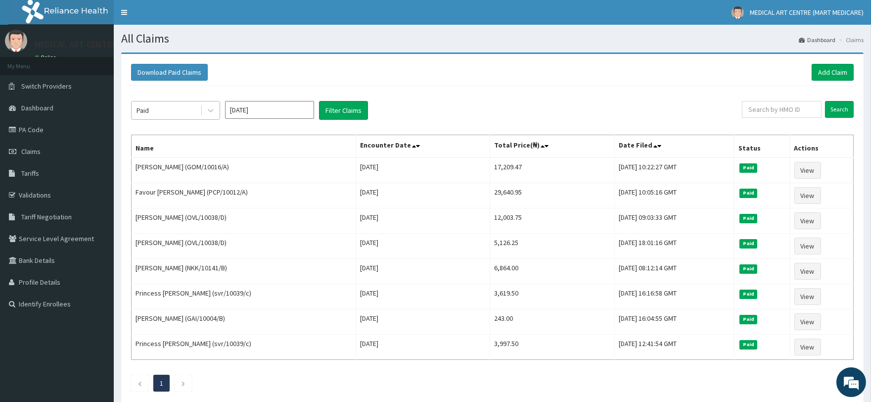
click at [188, 107] on div "Paid" at bounding box center [166, 110] width 69 height 16
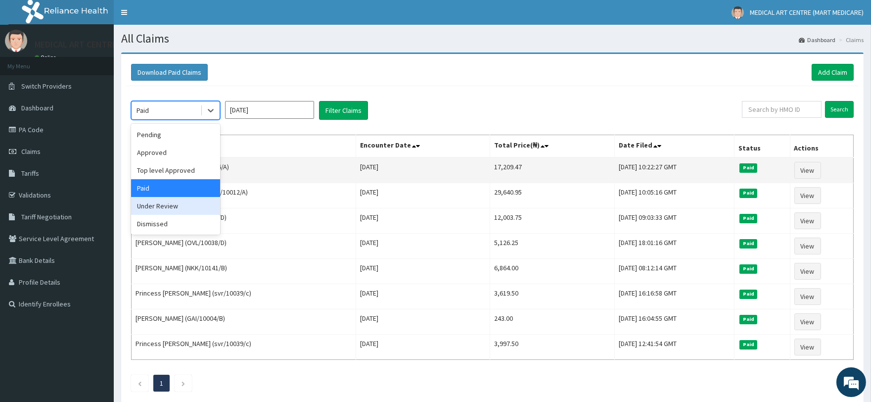
drag, startPoint x: 175, startPoint y: 201, endPoint x: 229, endPoint y: 178, distance: 58.3
click at [176, 201] on div "Under Review" at bounding box center [175, 206] width 89 height 18
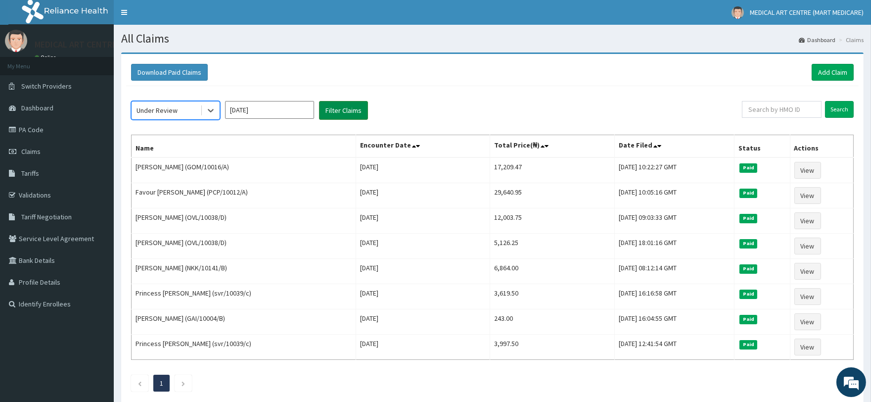
click at [356, 115] on button "Filter Claims" at bounding box center [343, 110] width 49 height 19
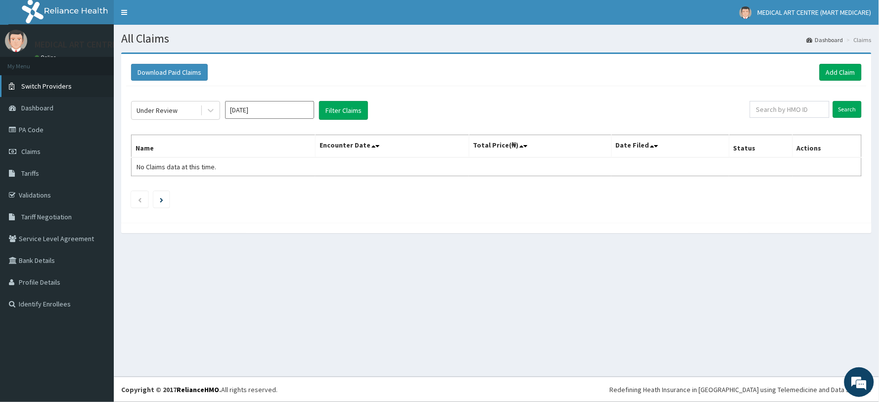
click at [35, 87] on span "Switch Providers" at bounding box center [46, 86] width 50 height 9
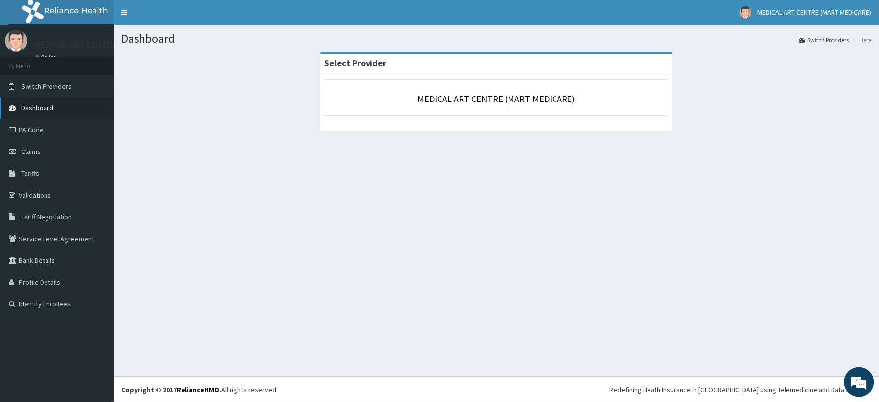
click at [45, 110] on span "Dashboard" at bounding box center [37, 107] width 32 height 9
